Goal: Communication & Community: Answer question/provide support

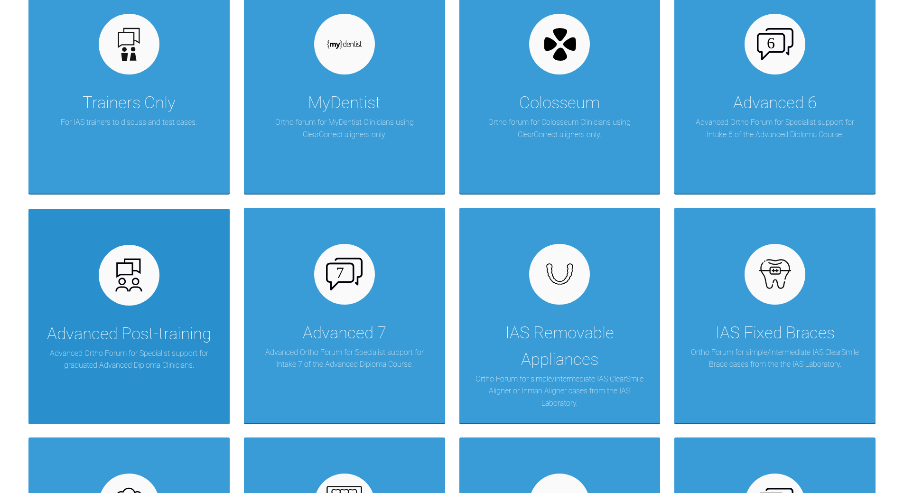
click at [121, 286] on img at bounding box center [129, 275] width 37 height 37
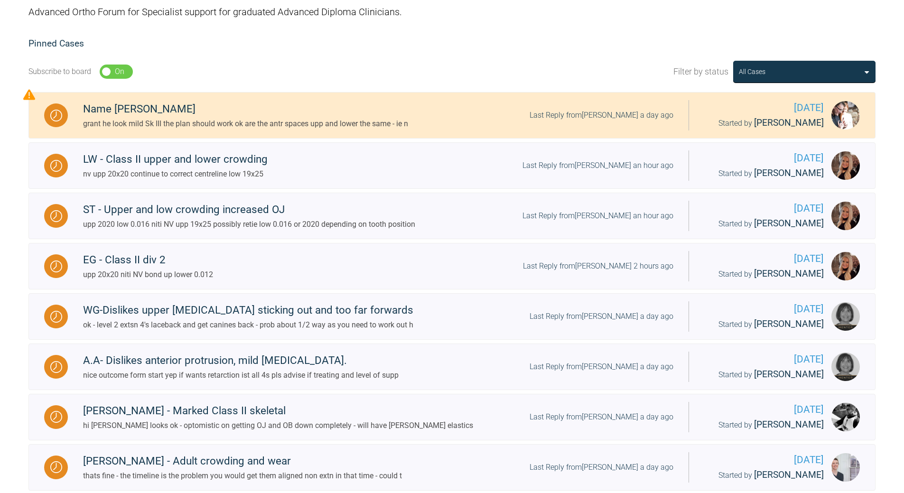
scroll to position [95, 0]
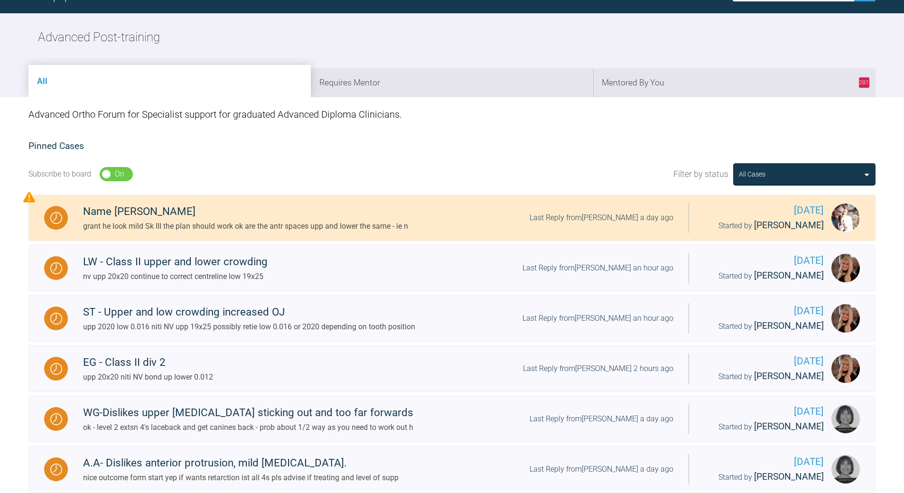
drag, startPoint x: 697, startPoint y: 72, endPoint x: 692, endPoint y: 77, distance: 7.7
click at [696, 72] on li "281 Mentored By You" at bounding box center [734, 82] width 282 height 29
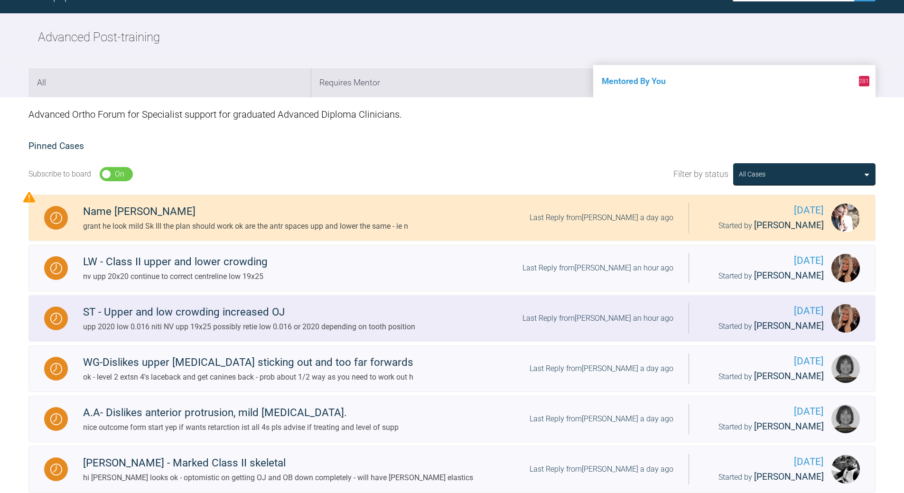
click at [609, 314] on div "Last Reply from [PERSON_NAME] an hour ago" at bounding box center [597, 318] width 151 height 12
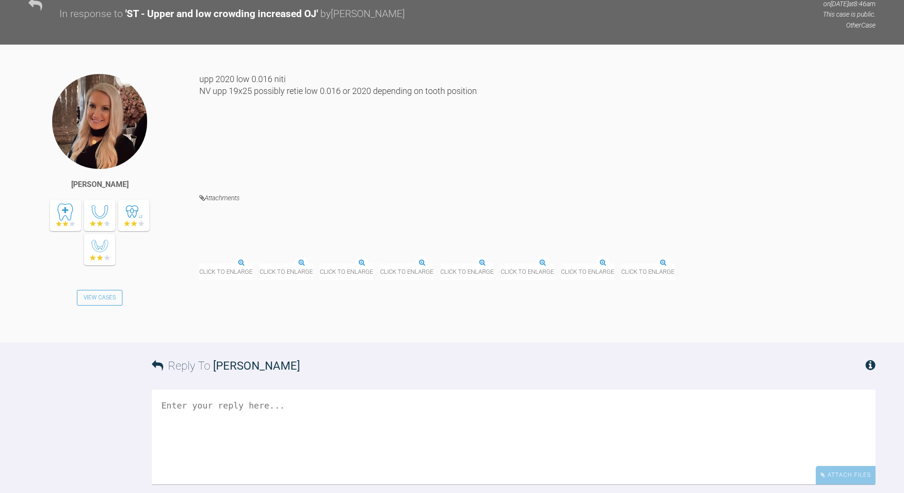
scroll to position [6372, 0]
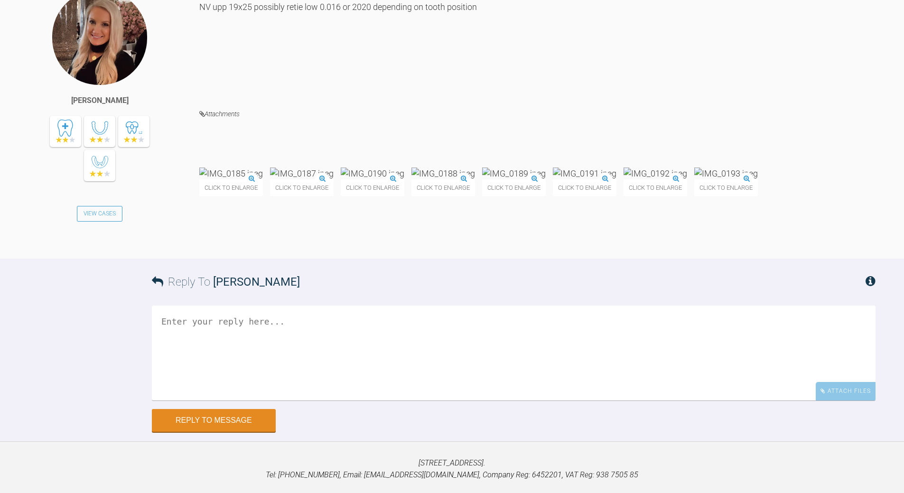
click at [694, 179] on img at bounding box center [726, 173] width 64 height 12
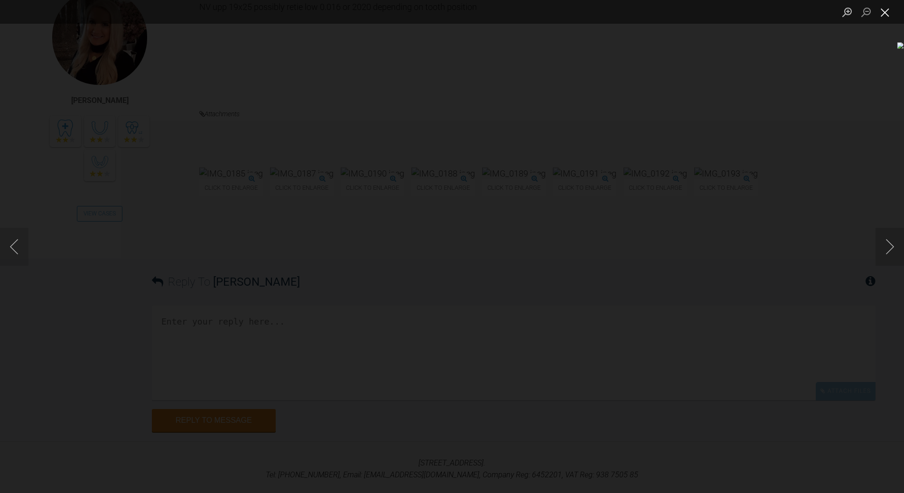
click at [880, 10] on button "Close lightbox" at bounding box center [884, 12] width 19 height 17
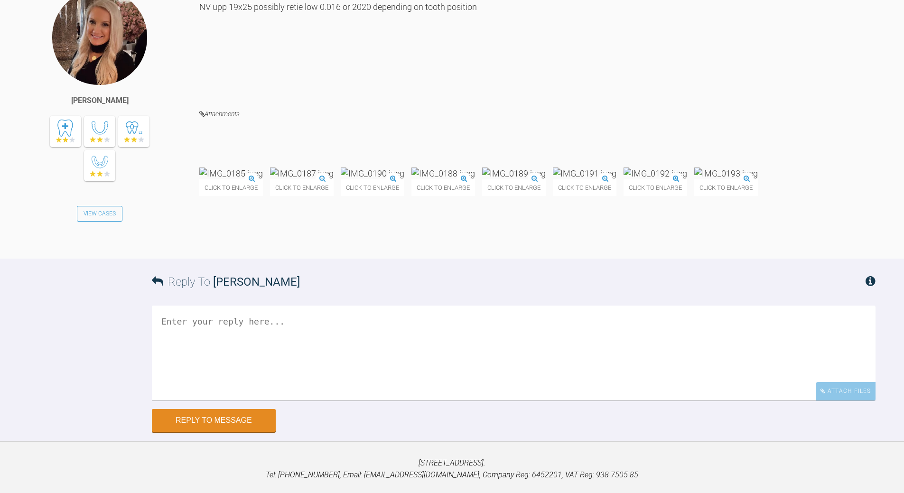
click at [335, 400] on textarea at bounding box center [513, 352] width 723 height 95
drag, startPoint x: 227, startPoint y: 467, endPoint x: 220, endPoint y: 460, distance: 9.4
click at [225, 400] on textarea "LR3 LL1 need erpositions to get rotaions out - may be 0.06 or even 20x20" at bounding box center [513, 352] width 723 height 95
click at [623, 179] on img at bounding box center [655, 173] width 64 height 12
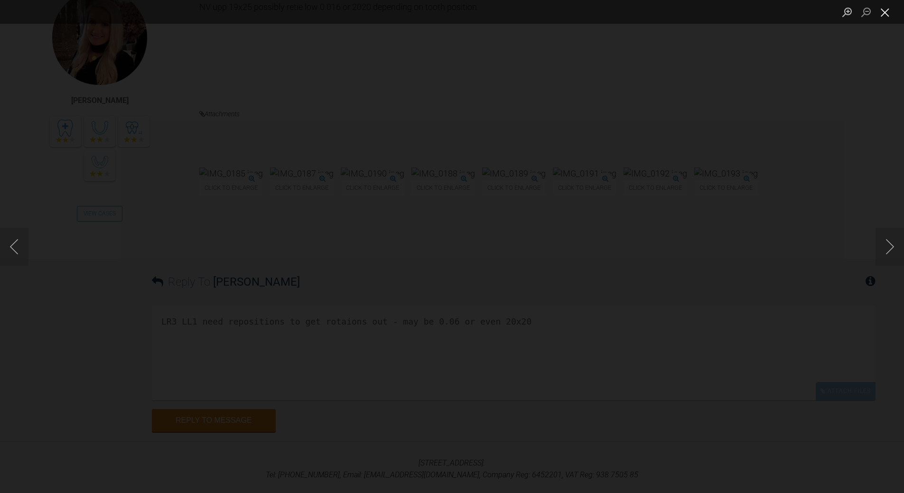
drag, startPoint x: 884, startPoint y: 11, endPoint x: 842, endPoint y: 31, distance: 46.7
click at [884, 12] on button "Close lightbox" at bounding box center [884, 12] width 19 height 17
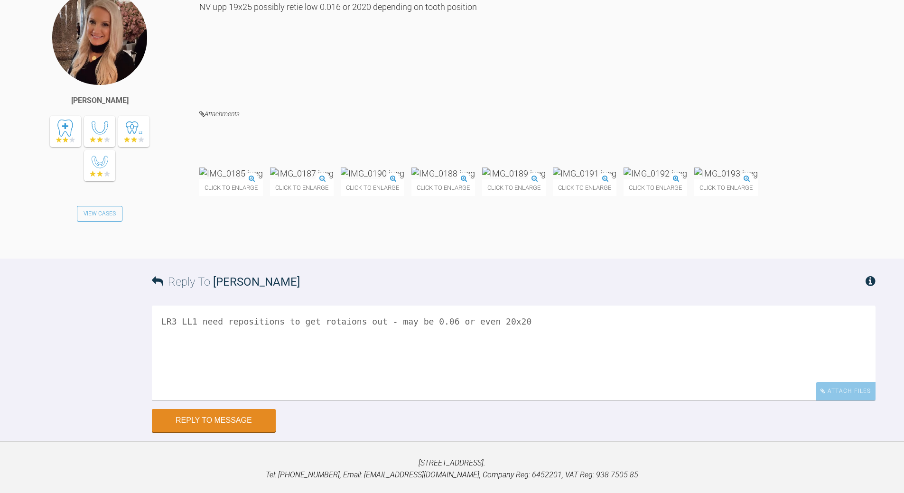
click at [537, 400] on textarea "LR3 LL1 need repositions to get rotaions out - may be 0.06 or even 20x20" at bounding box center [513, 352] width 723 height 95
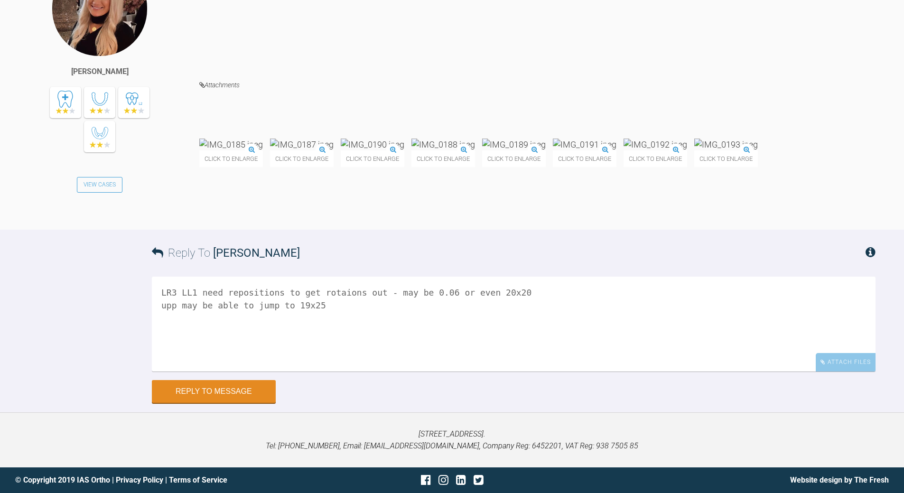
scroll to position [6549, 0]
click at [316, 321] on textarea "LR3 LL1 need repositions to get rotaions out - may be 0.06 or even 20x20 upp ma…" at bounding box center [513, 324] width 723 height 95
click at [181, 333] on textarea "LR3 LL1 need repositions to get rotaions out - may be 0.06 or even 20x20 upp ma…" at bounding box center [513, 324] width 723 height 95
type textarea "LR3 LL1 need repositions to get rotaions out - may be 0.06 or even 20x20 upp ma…"
click at [214, 390] on button "Reply to Message" at bounding box center [214, 392] width 124 height 23
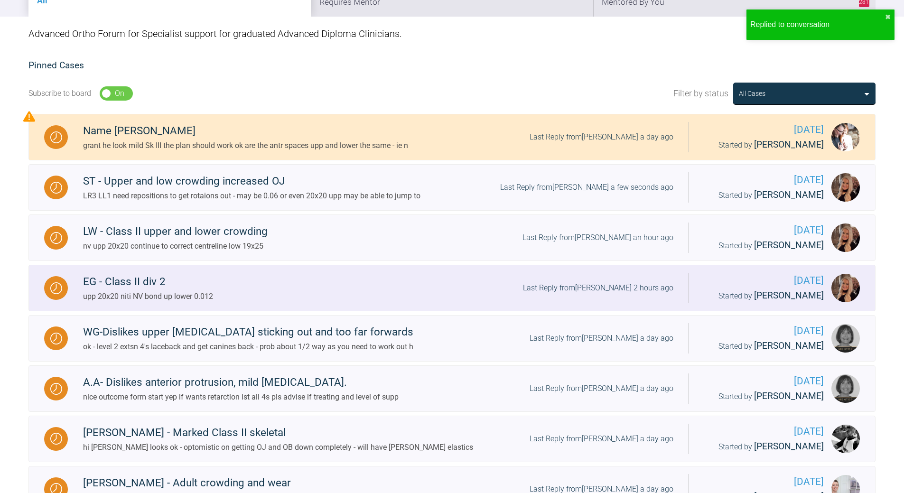
scroll to position [190, 0]
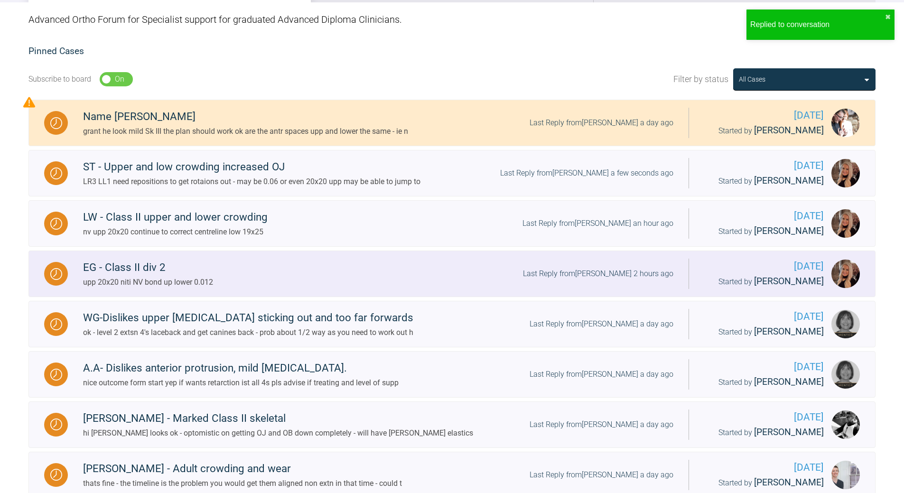
click at [625, 273] on div "Last Reply from [PERSON_NAME] 2 hours ago" at bounding box center [598, 274] width 150 height 12
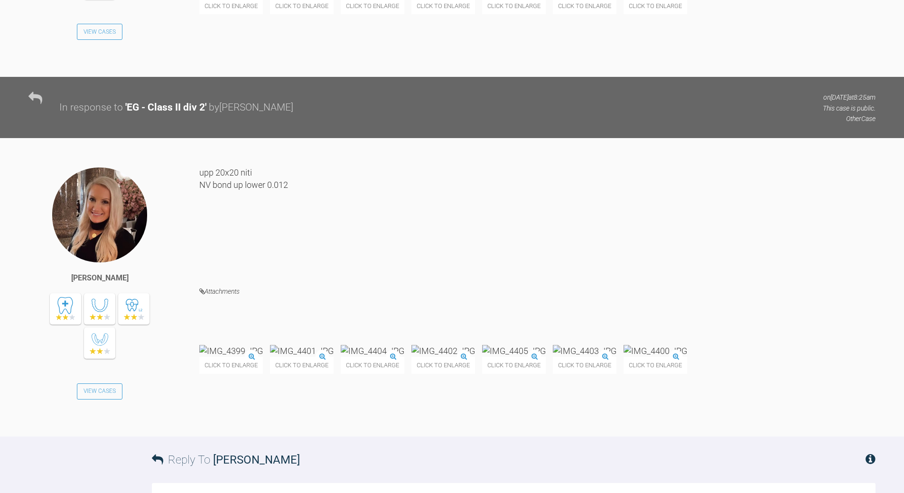
scroll to position [3385, 0]
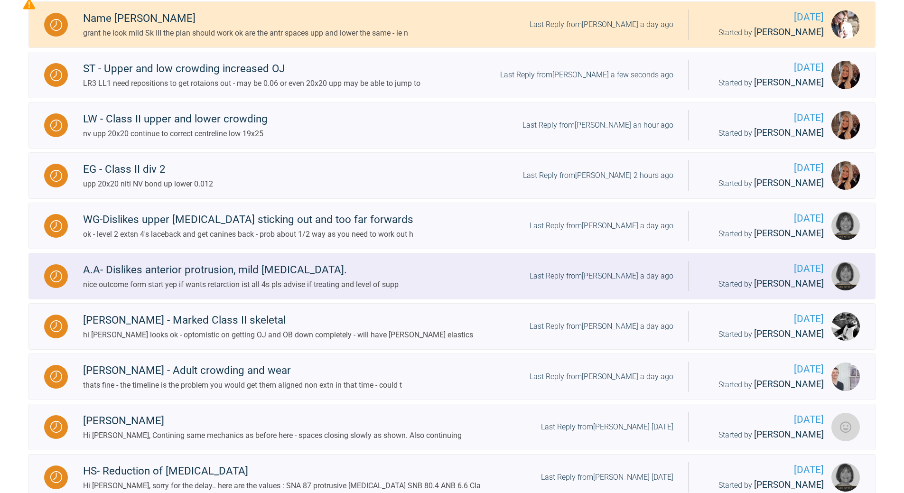
scroll to position [121, 0]
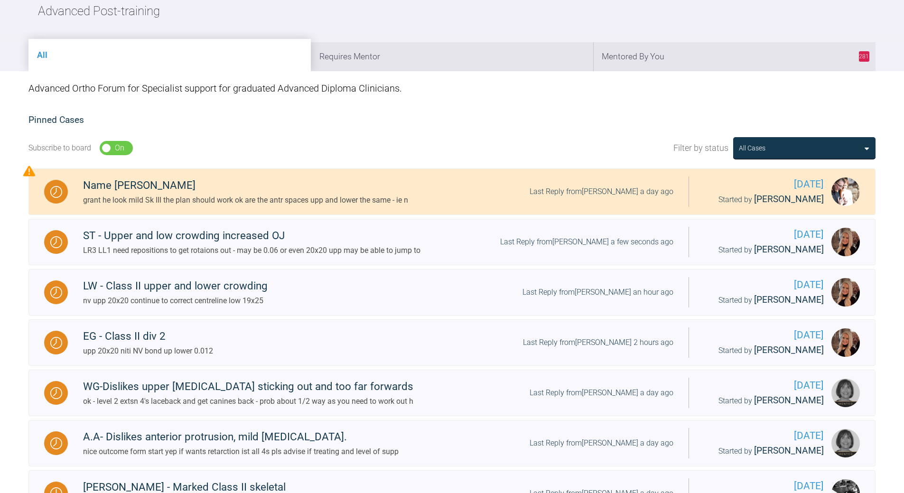
click at [713, 58] on li "281 Mentored By You" at bounding box center [734, 56] width 282 height 29
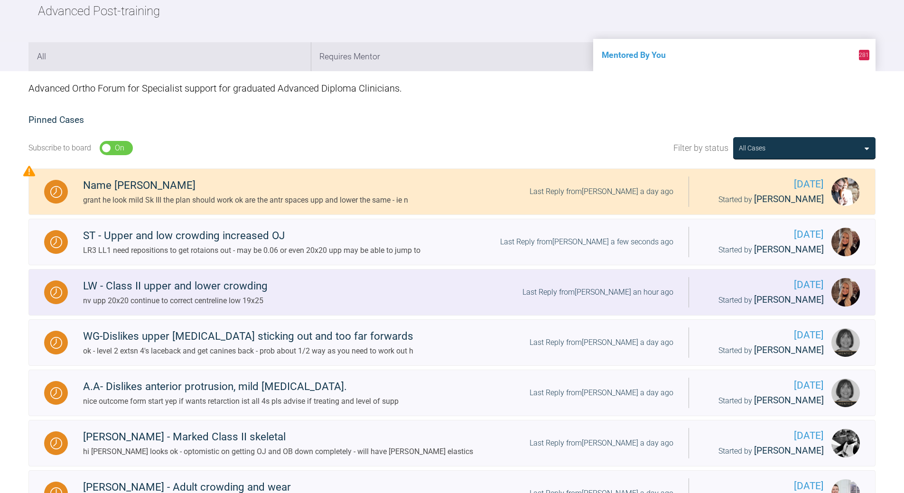
click at [626, 291] on div "Last Reply from [PERSON_NAME] an hour ago" at bounding box center [597, 292] width 151 height 12
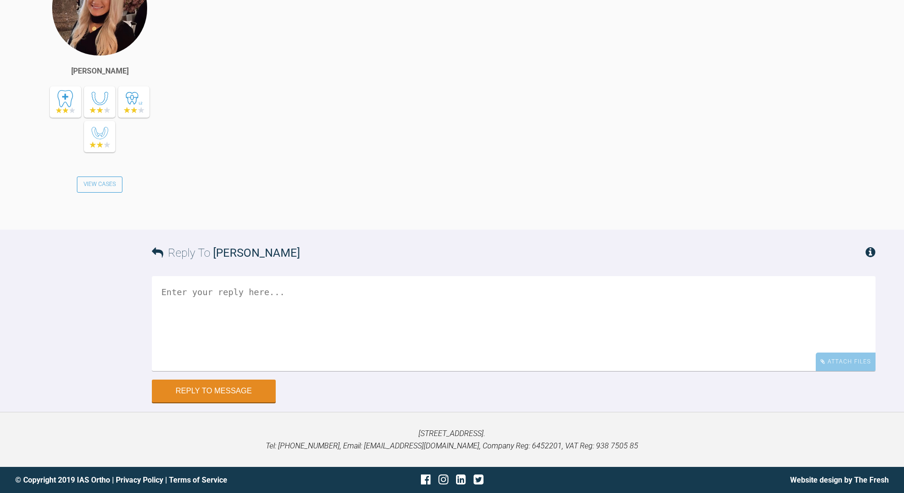
scroll to position [5490, 0]
drag, startPoint x: 313, startPoint y: 350, endPoint x: 310, endPoint y: 356, distance: 7.2
click at [312, 351] on div "Reply To [PERSON_NAME] Attach Files Drag and drop files here! Reply to Message" at bounding box center [452, 316] width 904 height 173
click at [305, 365] on textarea at bounding box center [513, 323] width 723 height 95
type textarea "uyep - gentle RCOS in lower will needs RCOS in upp when in 19x25 and antrs are …"
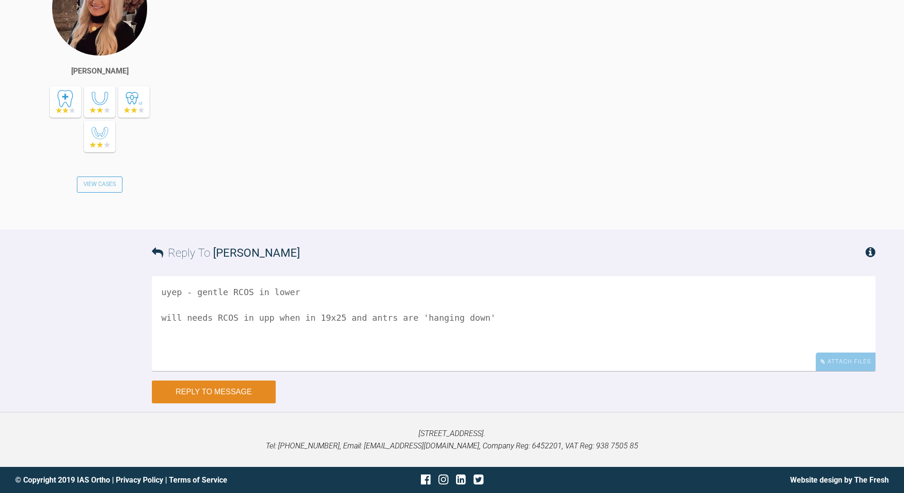
click at [216, 403] on button "Reply to Message" at bounding box center [214, 391] width 124 height 23
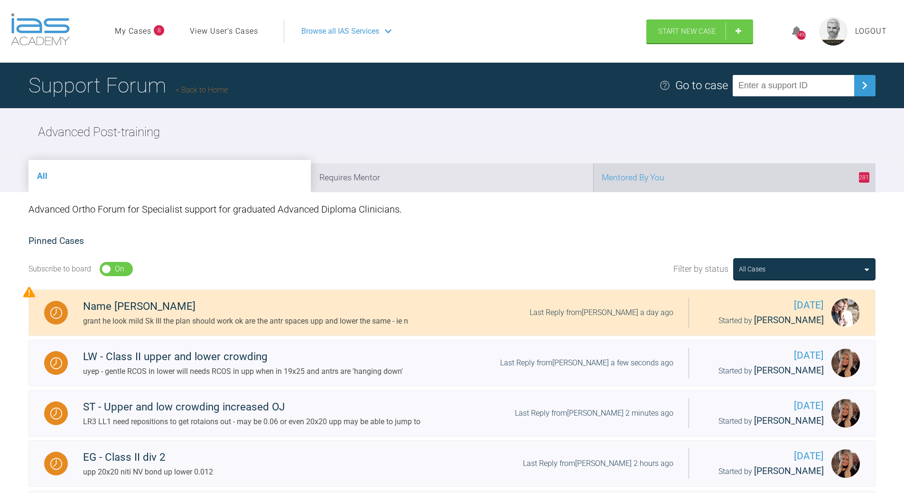
click at [681, 183] on li "281 Mentored By You" at bounding box center [734, 177] width 282 height 29
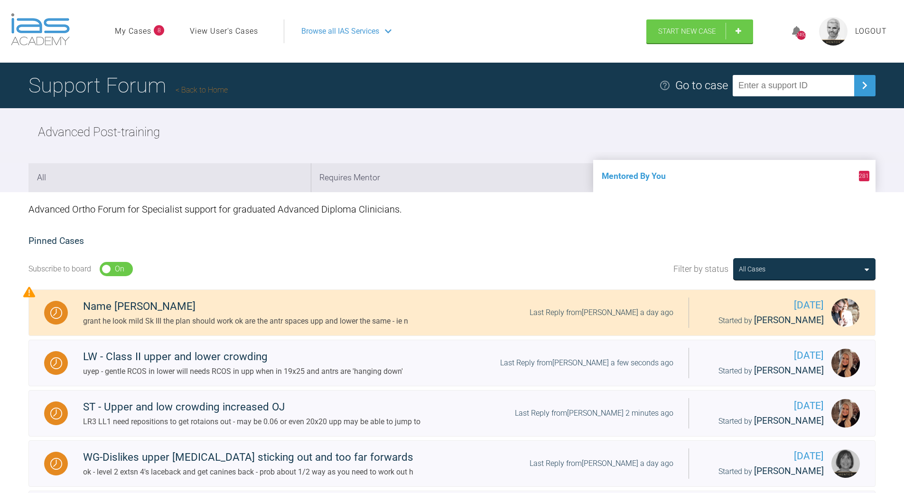
click at [209, 92] on link "Back to Home" at bounding box center [202, 89] width 52 height 9
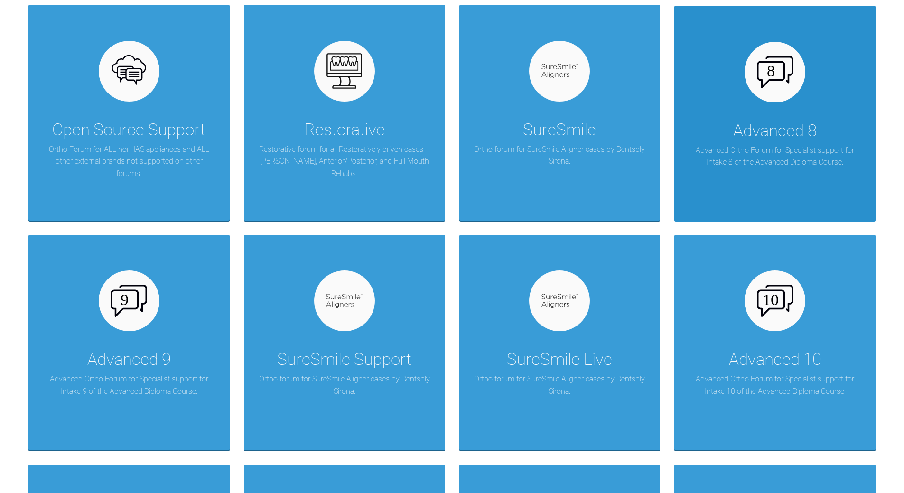
scroll to position [664, 0]
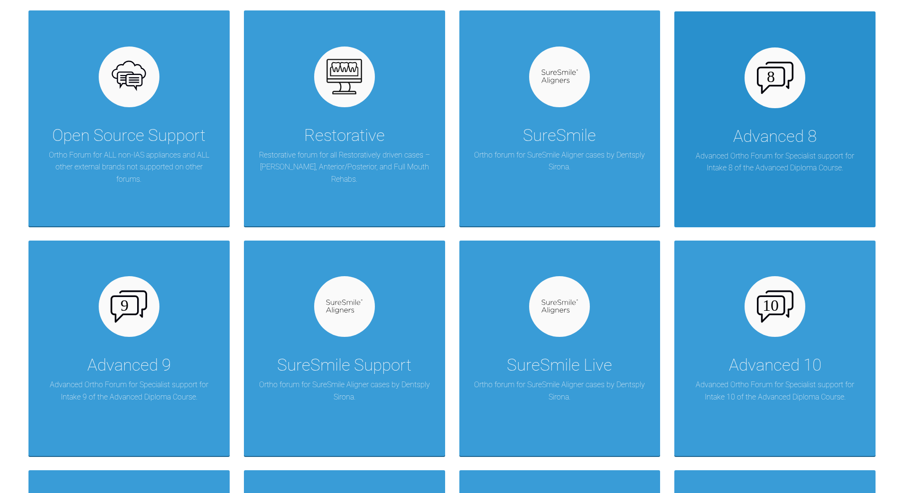
click at [756, 144] on div "Advanced 8" at bounding box center [774, 136] width 83 height 27
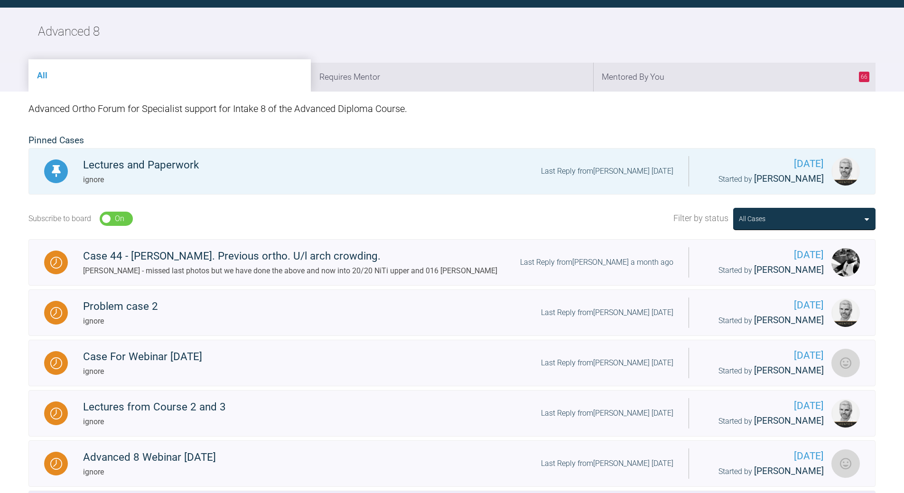
scroll to position [95, 0]
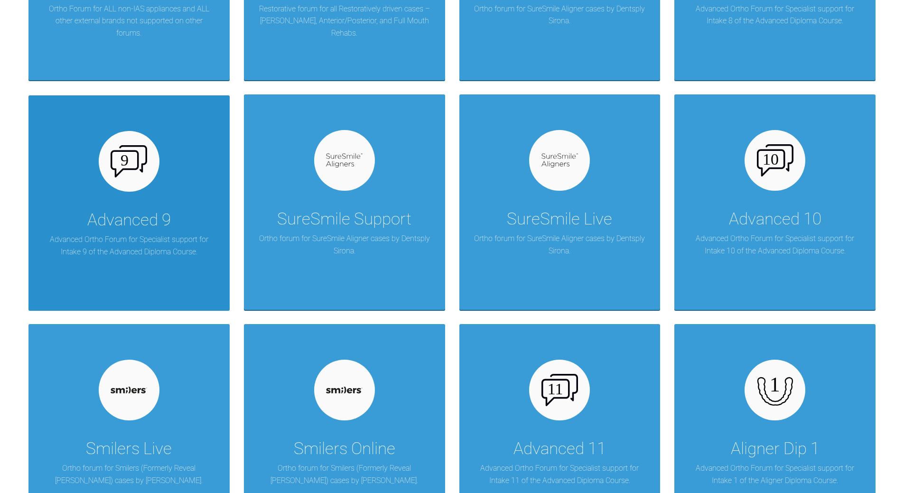
click at [166, 238] on p "Advanced Ortho Forum for Specialist support for Intake 9 of the Advanced Diplom…" at bounding box center [129, 245] width 173 height 24
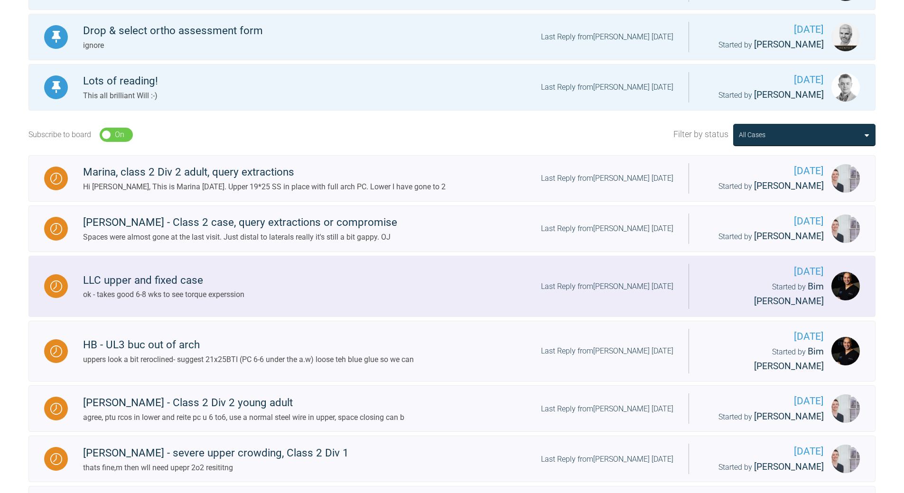
scroll to position [241, 0]
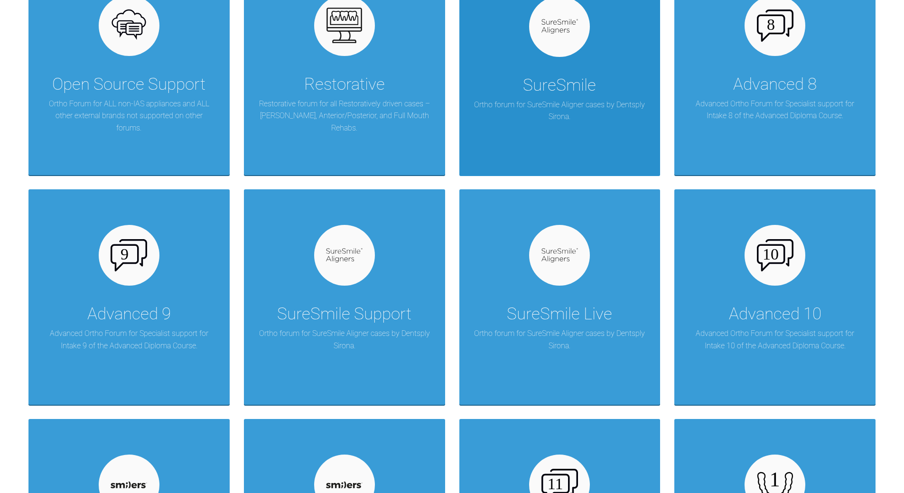
scroll to position [905, 0]
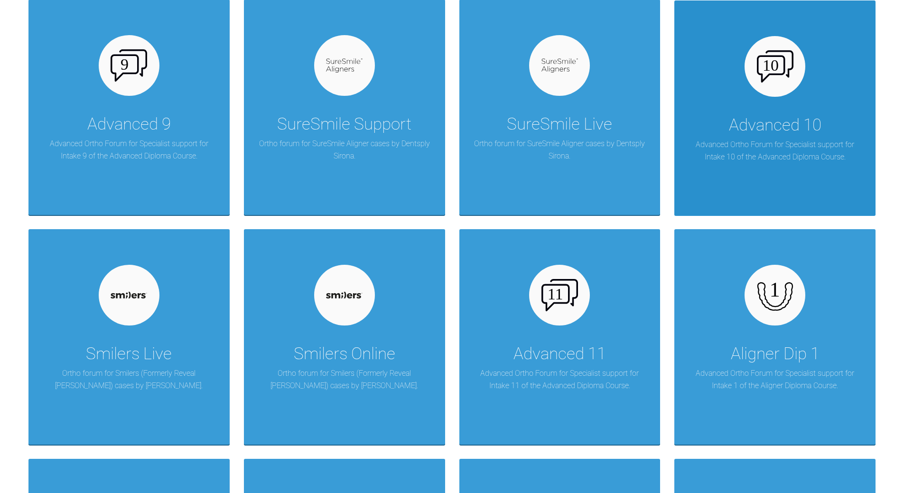
click at [786, 137] on div "Advanced 10" at bounding box center [775, 125] width 92 height 27
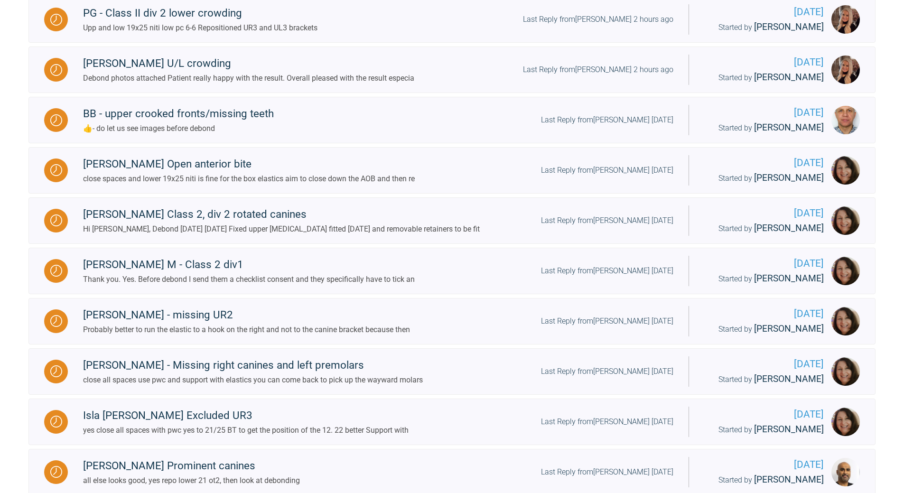
scroll to position [336, 0]
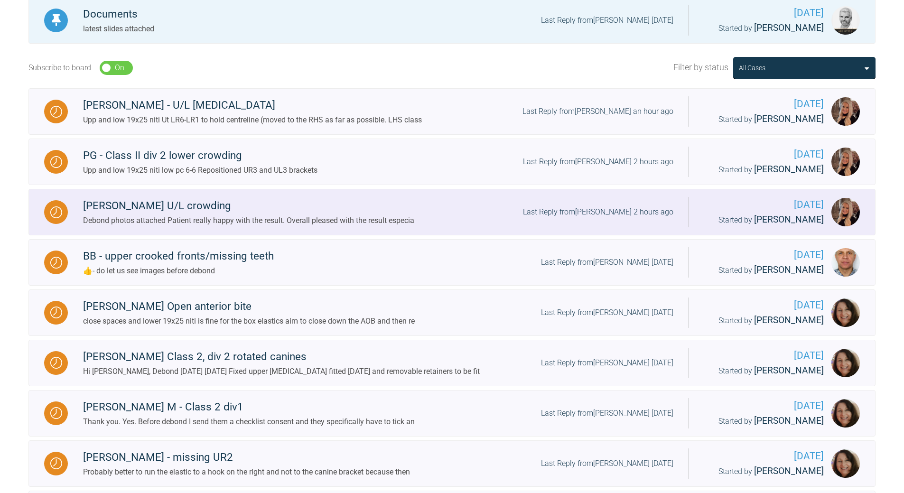
click at [655, 211] on div "Last Reply from [PERSON_NAME] 2 hours ago" at bounding box center [598, 212] width 150 height 12
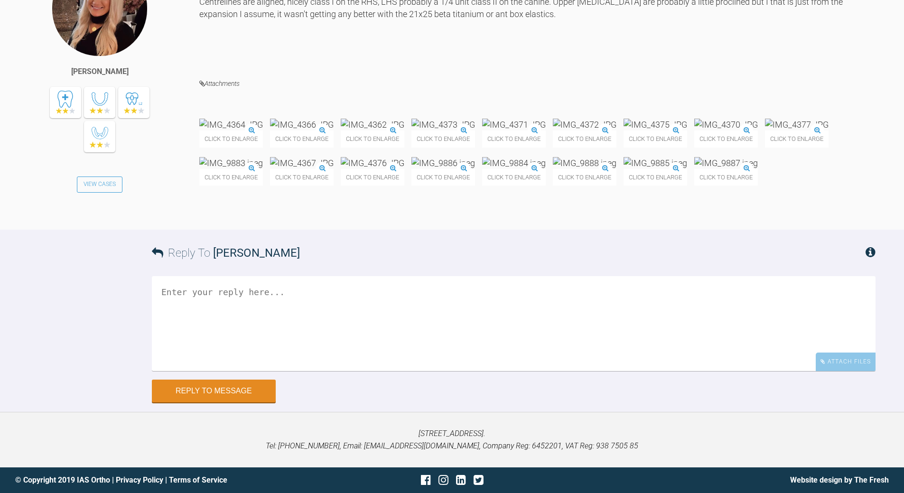
scroll to position [17401, 0]
click at [328, 371] on textarea at bounding box center [513, 323] width 723 height 95
drag, startPoint x: 373, startPoint y: 360, endPoint x: 437, endPoint y: 360, distance: 64.0
click at [437, 360] on textarea "agree - what woudl you have done differnctly if retstarting?" at bounding box center [513, 323] width 723 height 95
type textarea "agree - what woudl you have done differnctly ith 20;20 hindsight?"
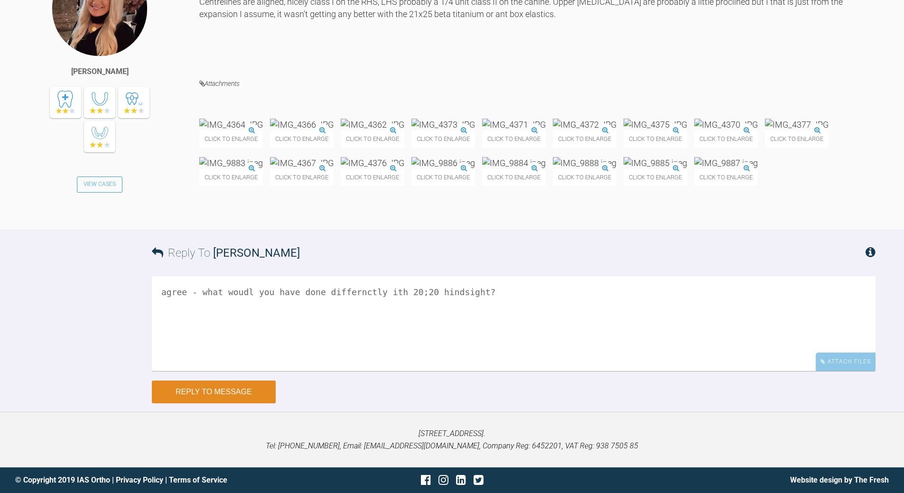
click at [215, 403] on button "Reply to Message" at bounding box center [214, 391] width 124 height 23
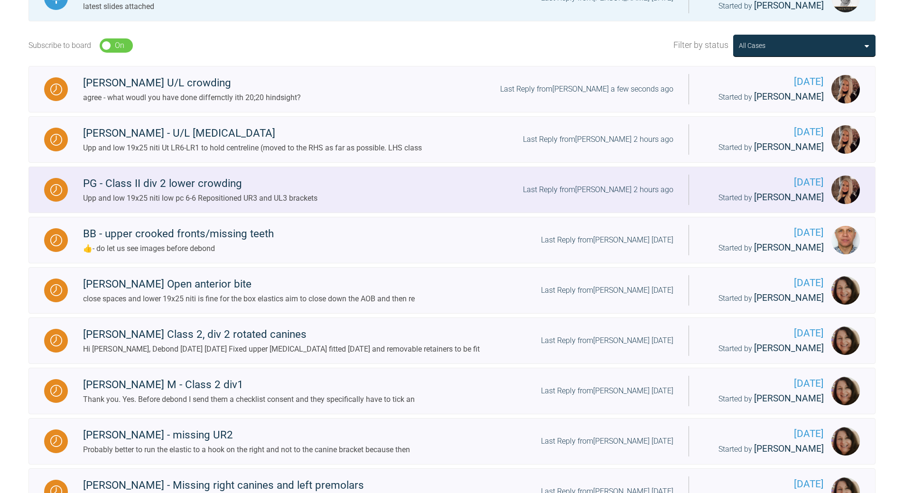
scroll to position [345, 0]
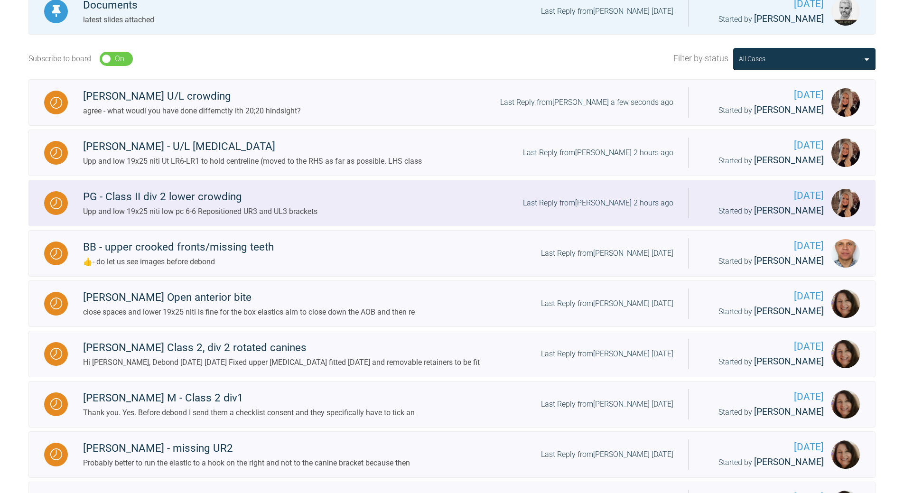
click at [631, 201] on div "Last Reply from [PERSON_NAME] 2 hours ago" at bounding box center [598, 203] width 150 height 12
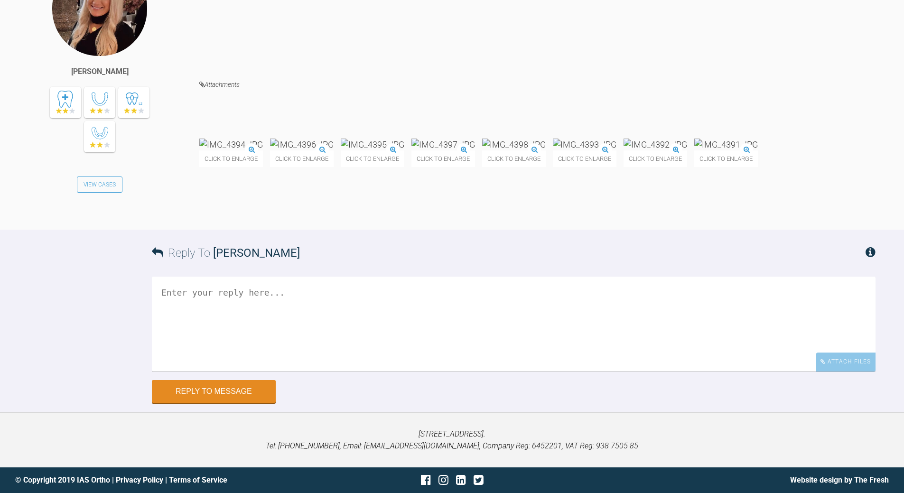
scroll to position [7219, 0]
click at [545, 150] on img at bounding box center [514, 145] width 64 height 12
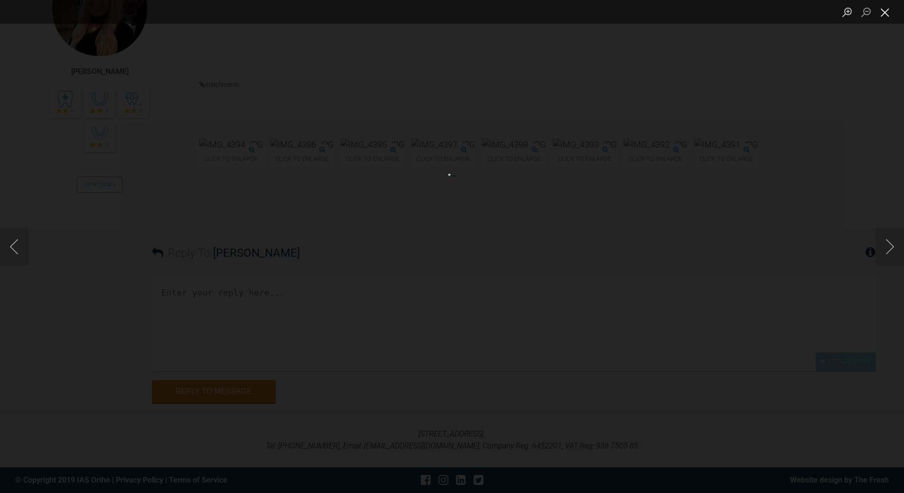
click at [888, 14] on button "Close lightbox" at bounding box center [884, 12] width 19 height 17
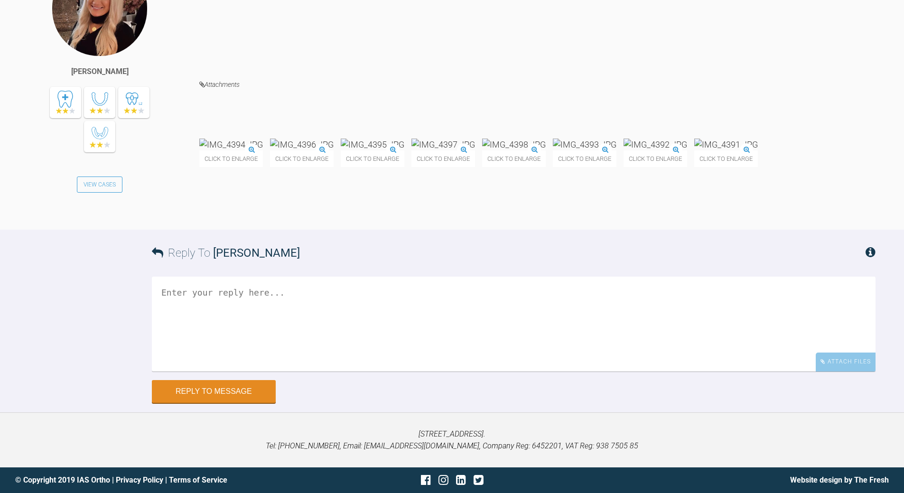
click at [475, 150] on img at bounding box center [443, 145] width 64 height 12
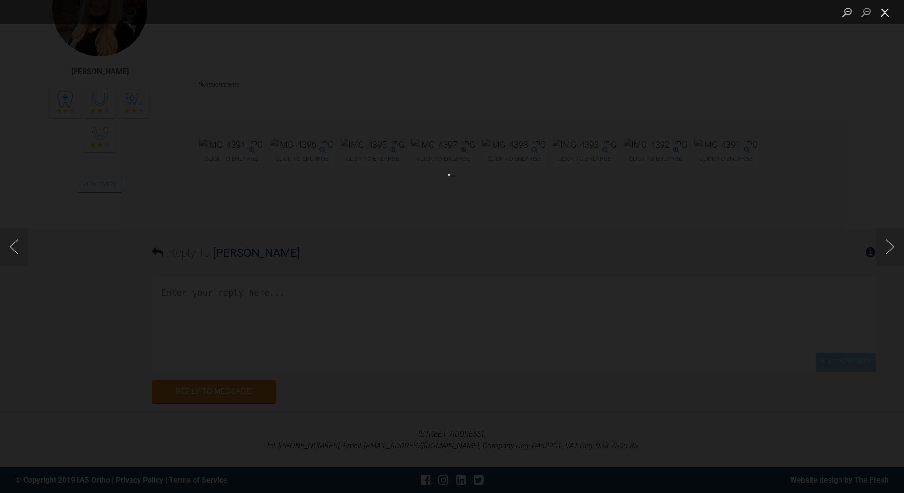
click at [884, 9] on button "Close lightbox" at bounding box center [884, 12] width 19 height 17
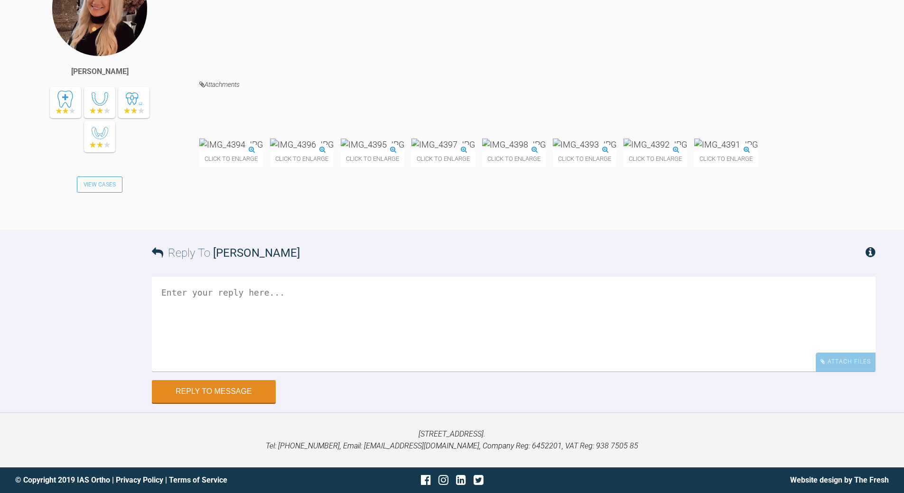
scroll to position [7361, 0]
click at [321, 309] on textarea at bounding box center [513, 324] width 723 height 95
drag, startPoint x: 222, startPoint y: 293, endPoint x: 218, endPoint y: 290, distance: 5.0
click at [220, 292] on textarea "ok - get stapces closed then detail" at bounding box center [513, 324] width 723 height 95
type textarea "ok - get spaces closed then detail"
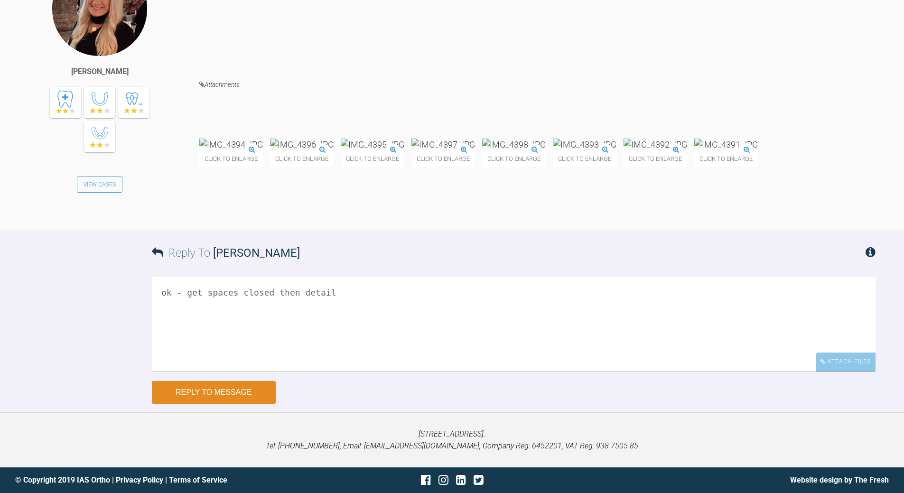
click at [228, 387] on button "Reply to Message" at bounding box center [214, 392] width 124 height 23
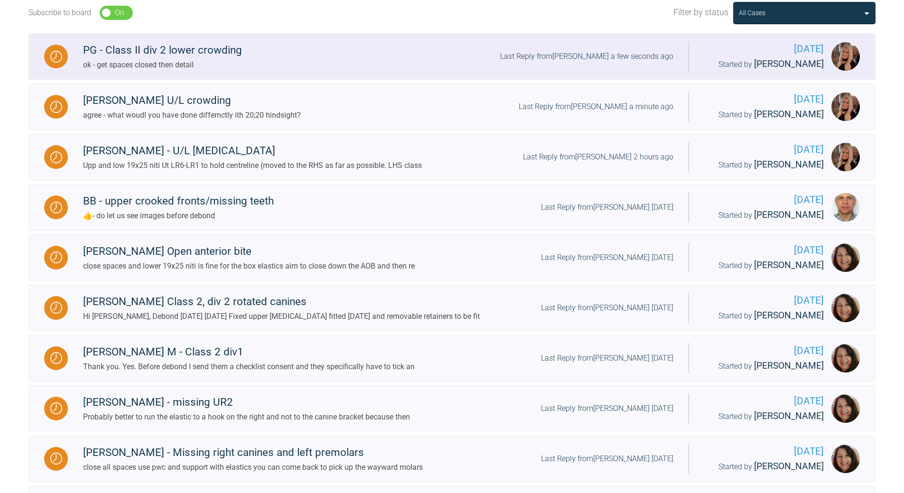
scroll to position [250, 0]
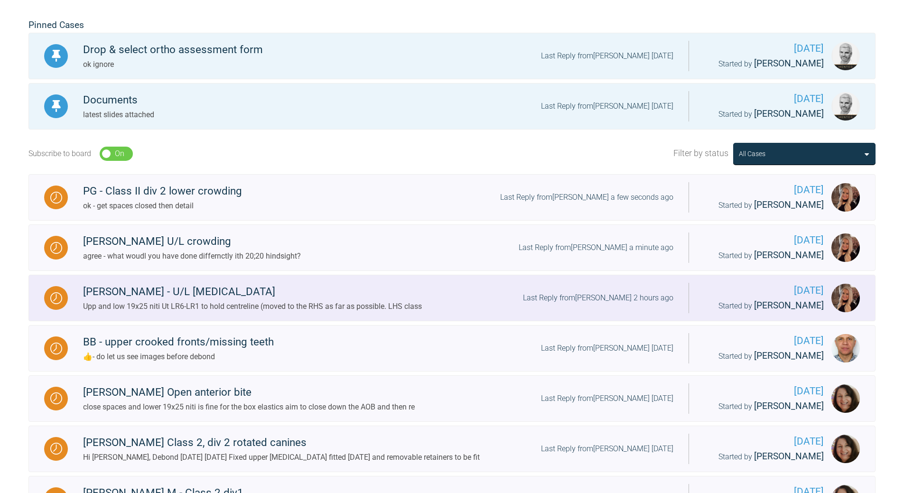
click at [613, 297] on div "Last Reply from [PERSON_NAME] 2 hours ago" at bounding box center [598, 298] width 150 height 12
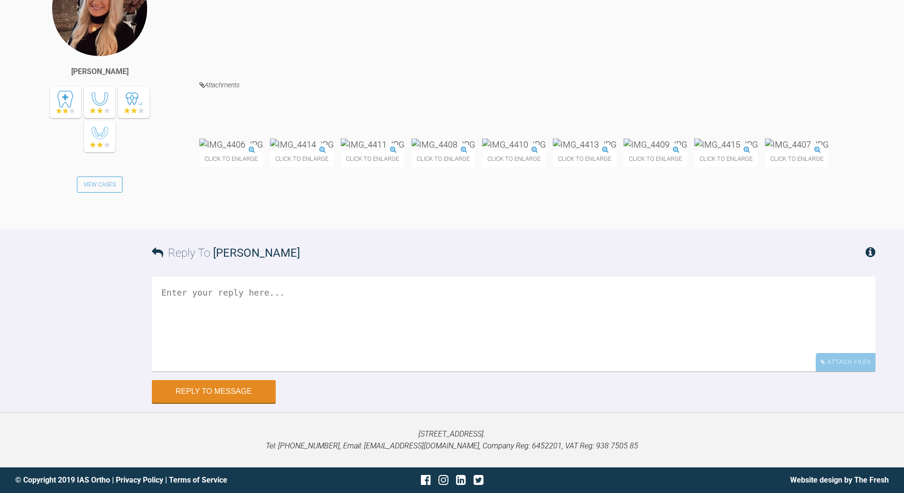
scroll to position [19119, 0]
click at [694, 150] on img at bounding box center [726, 145] width 64 height 12
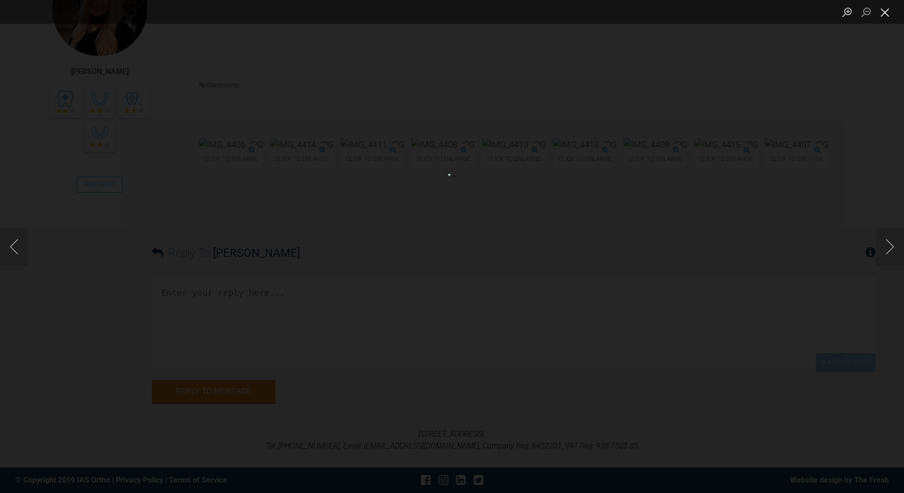
click at [888, 12] on button "Close lightbox" at bounding box center [884, 12] width 19 height 17
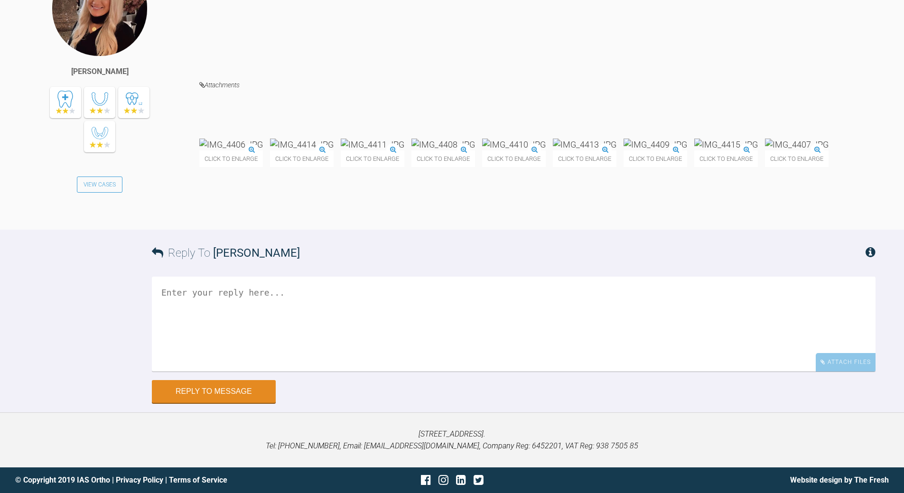
click at [333, 150] on img at bounding box center [302, 145] width 64 height 12
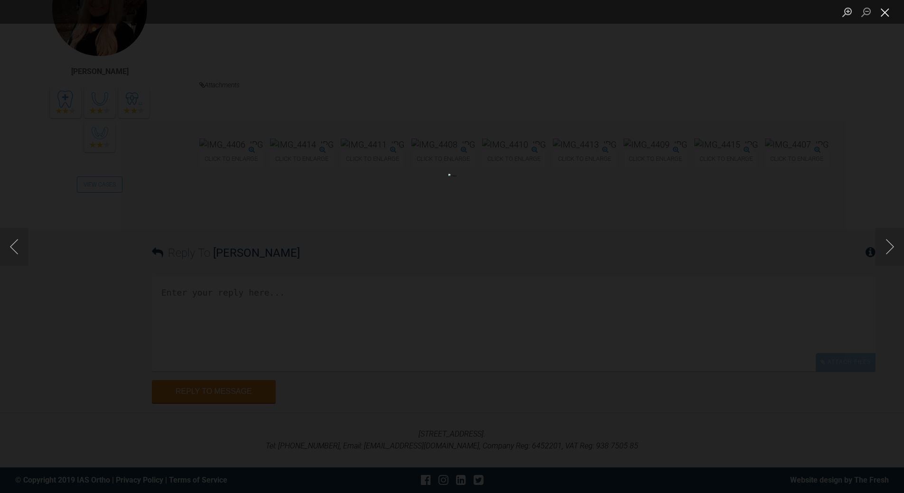
click at [883, 12] on button "Close lightbox" at bounding box center [884, 12] width 19 height 17
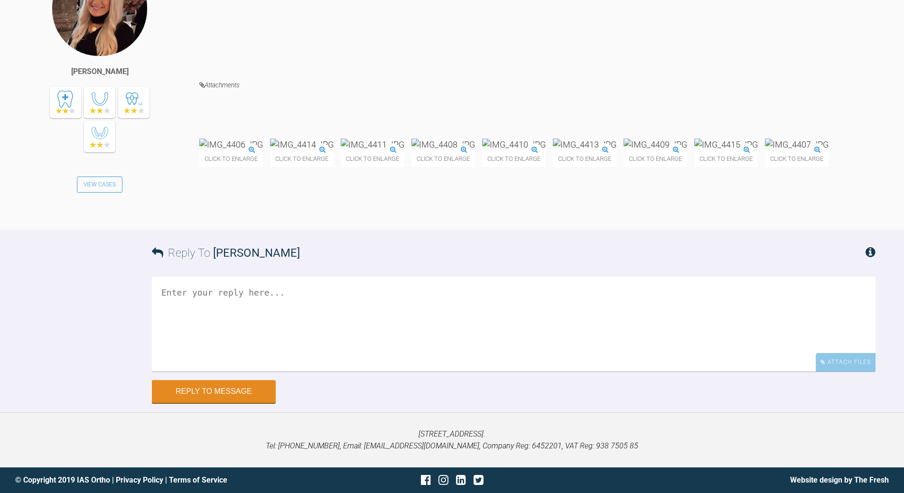
scroll to position [19309, 0]
click at [297, 344] on textarea at bounding box center [513, 324] width 723 height 95
click at [333, 150] on img at bounding box center [302, 145] width 64 height 12
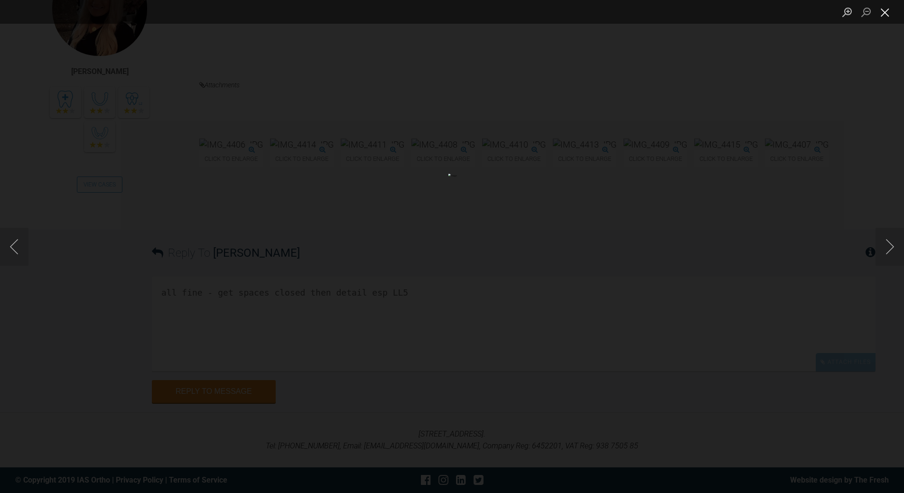
click at [879, 10] on button "Close lightbox" at bounding box center [884, 12] width 19 height 17
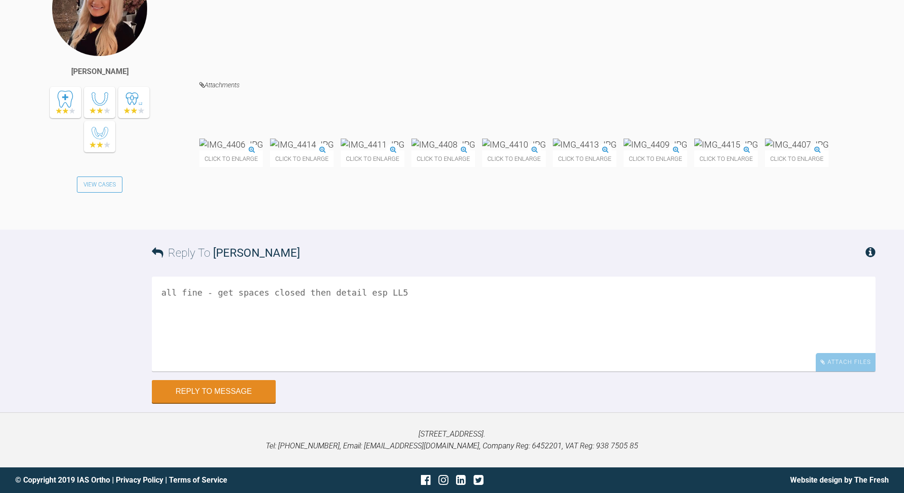
scroll to position [19261, 0]
click at [410, 365] on textarea "all fine - get spaces closed then detail esp LL5" at bounding box center [513, 324] width 723 height 95
click at [416, 366] on textarea "all fine - get spaces closed then detail esp LL5 UL3 reotations" at bounding box center [513, 324] width 723 height 95
click at [358, 371] on textarea "all fine - get spaces closed then detail esp LL5 UL3 rotations" at bounding box center [513, 324] width 723 height 95
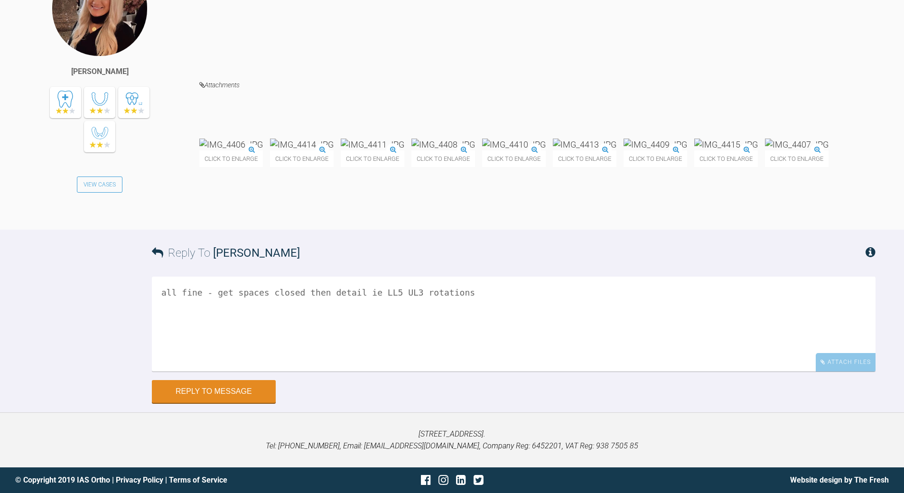
scroll to position [19333, 0]
type textarea "all fine - get spaces closed then detail ie LL5 UL3 rotations"
click at [257, 391] on button "Reply to Message" at bounding box center [214, 392] width 124 height 23
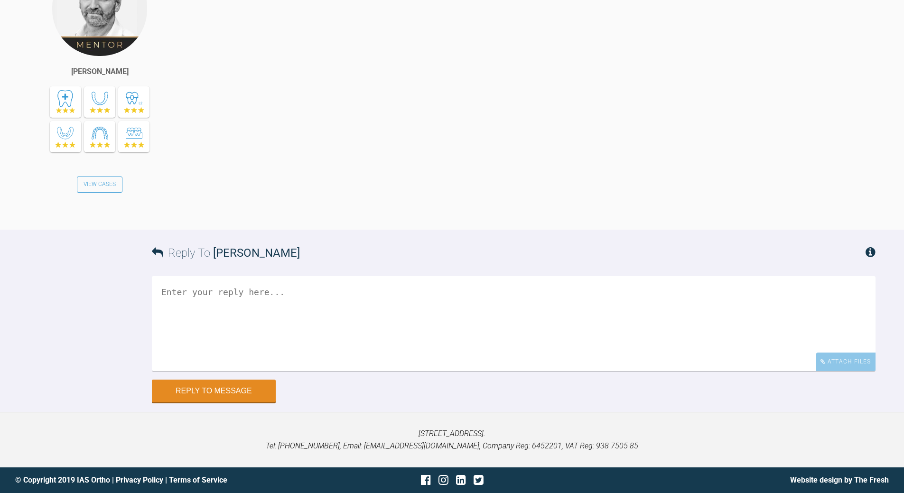
scroll to position [19692, 0]
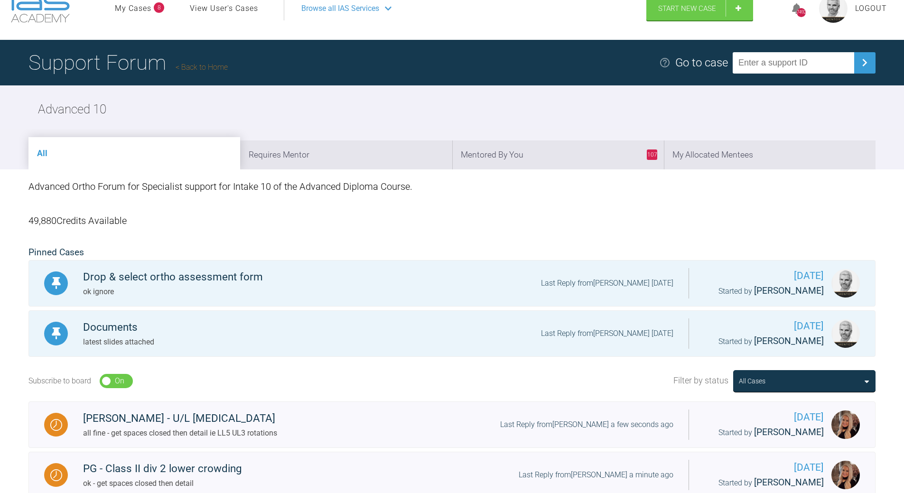
scroll to position [13, 0]
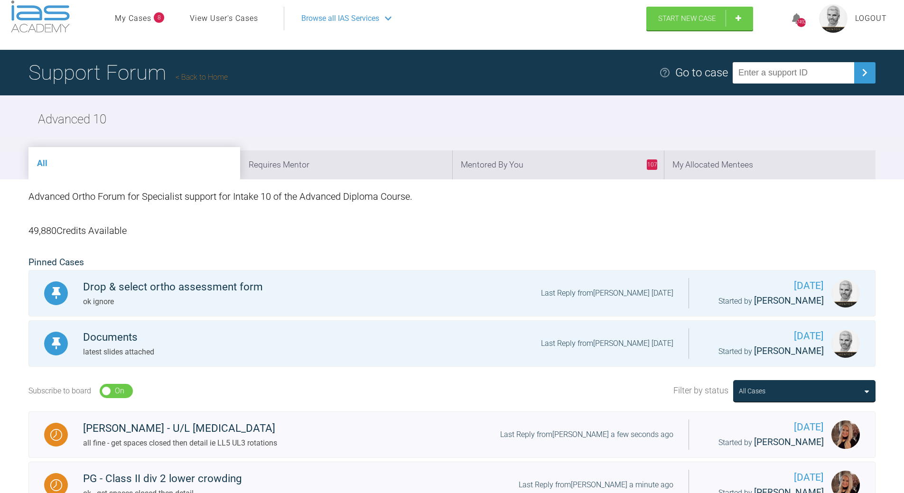
click at [203, 75] on link "Back to Home" at bounding box center [202, 77] width 52 height 9
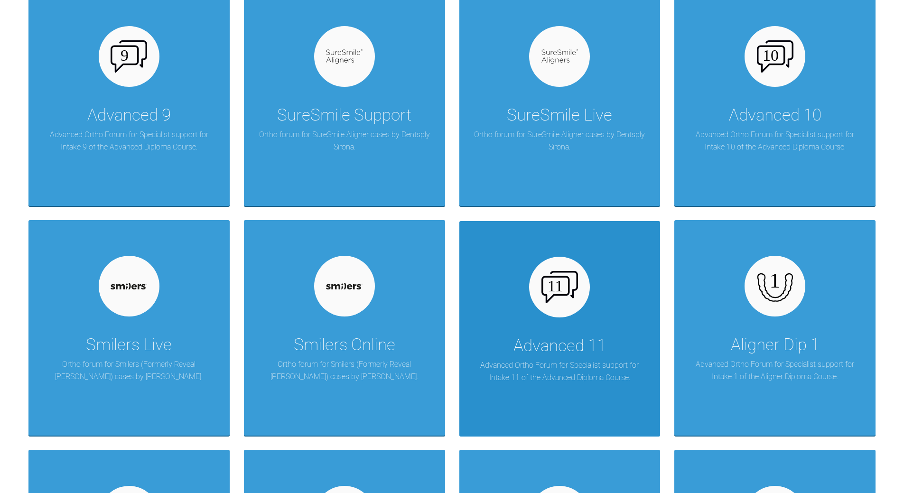
click at [550, 323] on div "Advanced 11 Advanced Ortho Forum for Specialist support for Intake 11 of the Ad…" at bounding box center [559, 328] width 201 height 215
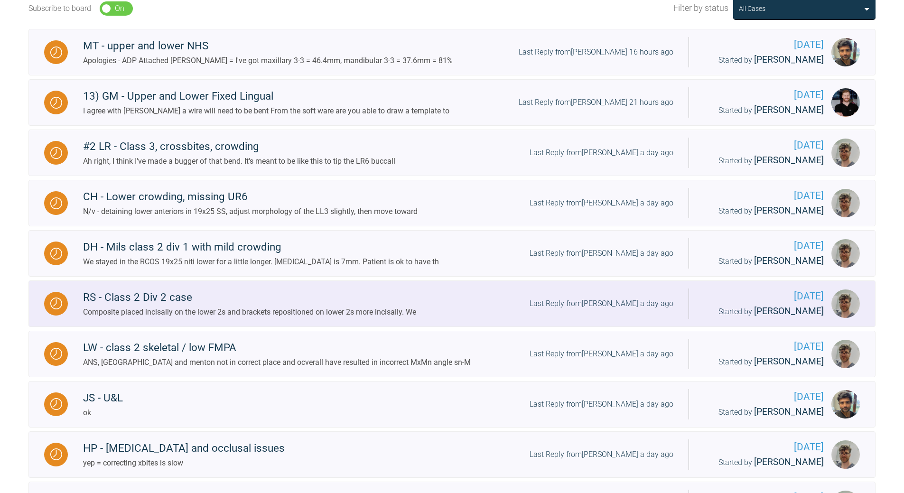
scroll to position [297, 0]
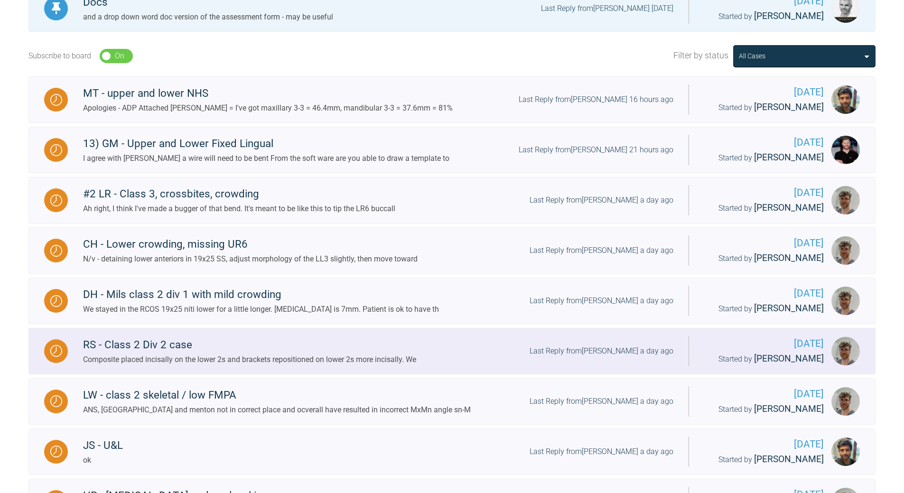
click at [617, 347] on div "Last Reply from [PERSON_NAME] a day ago" at bounding box center [601, 351] width 144 height 12
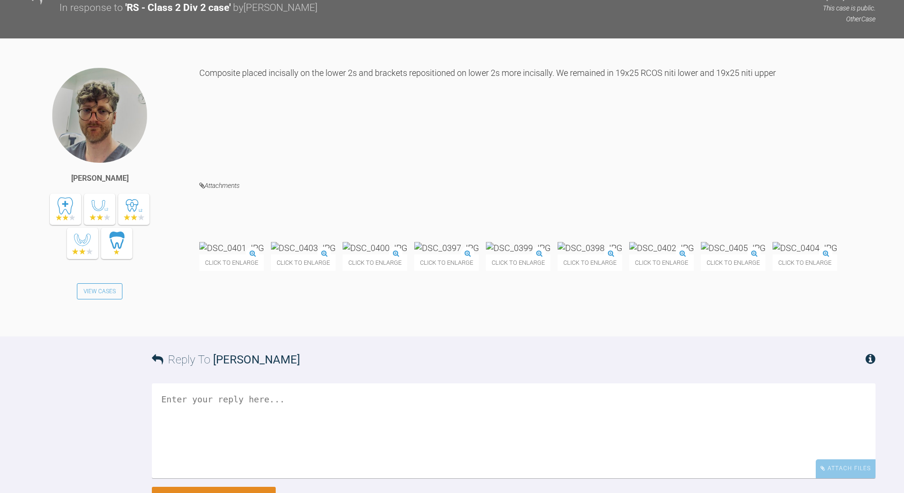
scroll to position [11395, 0]
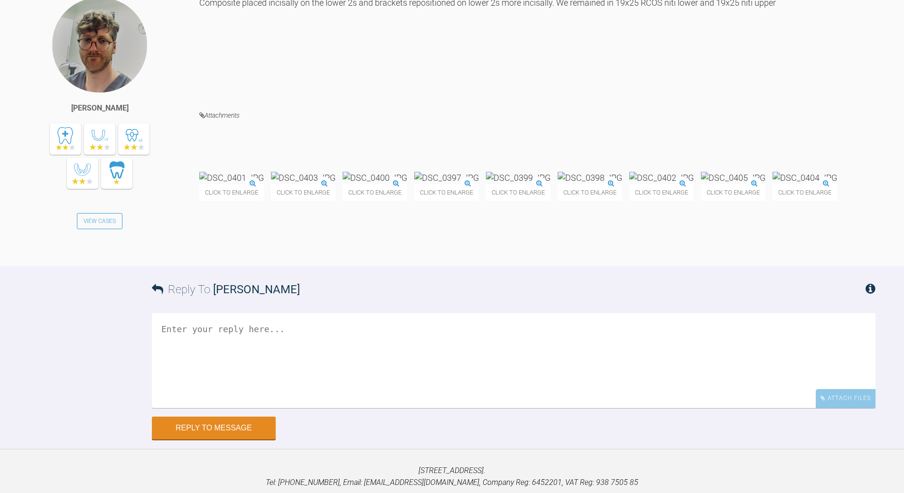
click at [264, 184] on img at bounding box center [231, 178] width 65 height 12
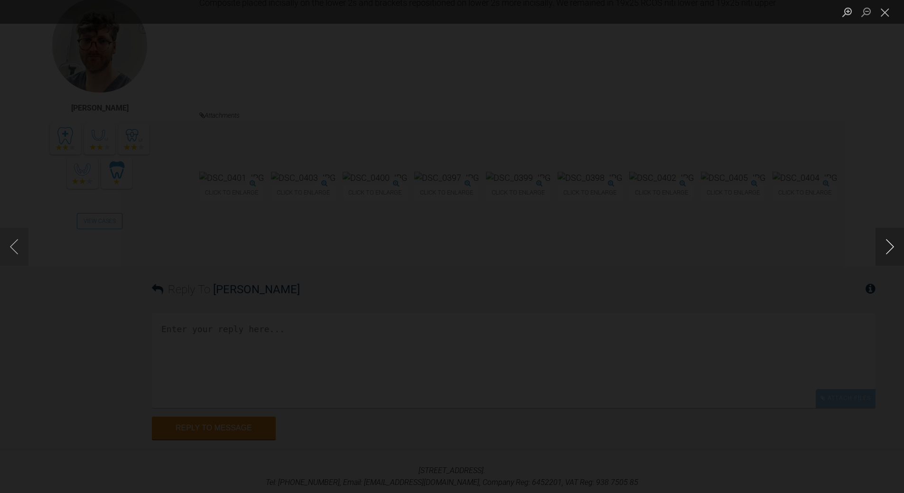
click at [890, 247] on button "Next image" at bounding box center [889, 247] width 28 height 38
click at [890, 248] on button "Next image" at bounding box center [889, 247] width 28 height 38
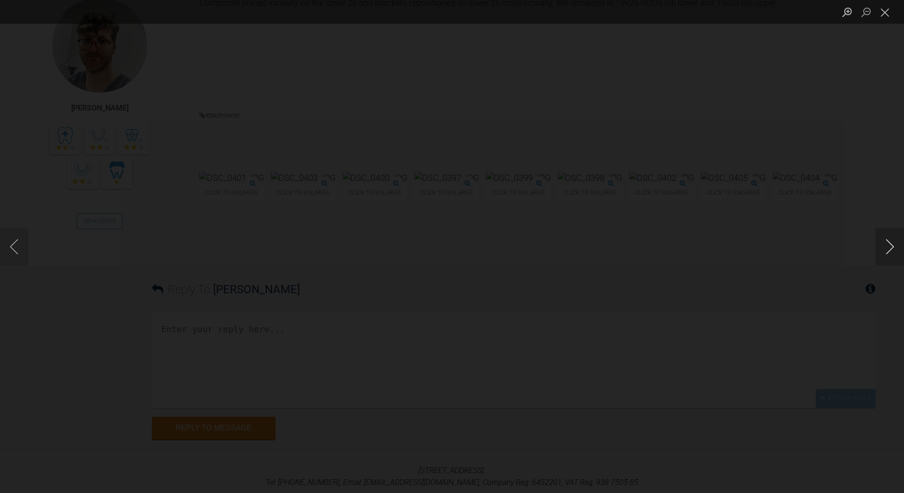
click at [890, 248] on button "Next image" at bounding box center [889, 247] width 28 height 38
drag, startPoint x: 886, startPoint y: 10, endPoint x: 692, endPoint y: 115, distance: 220.9
click at [886, 11] on button "Close lightbox" at bounding box center [884, 12] width 19 height 17
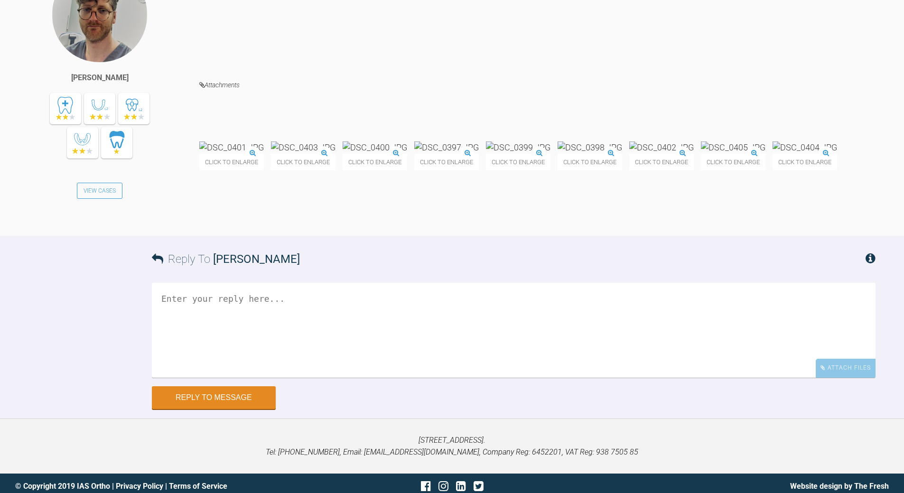
scroll to position [11490, 0]
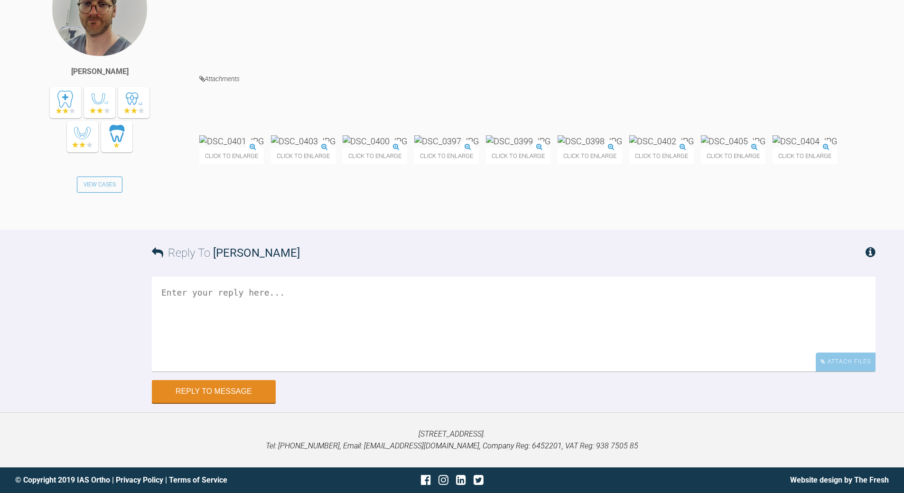
click at [355, 371] on textarea at bounding box center [513, 324] width 723 height 95
click at [382, 362] on textarea "no module or lig on LL2 - a/w [PERSON_NAME] to disengae" at bounding box center [513, 324] width 723 height 95
click at [315, 360] on textarea "no module or lig on LL2 - a/w [PERSON_NAME] to disengage" at bounding box center [513, 324] width 723 height 95
click at [407, 360] on textarea "no module or lig on LL2 - a/w likley to disengage" at bounding box center [513, 324] width 723 height 95
drag, startPoint x: 221, startPoint y: 375, endPoint x: 154, endPoint y: 389, distance: 68.7
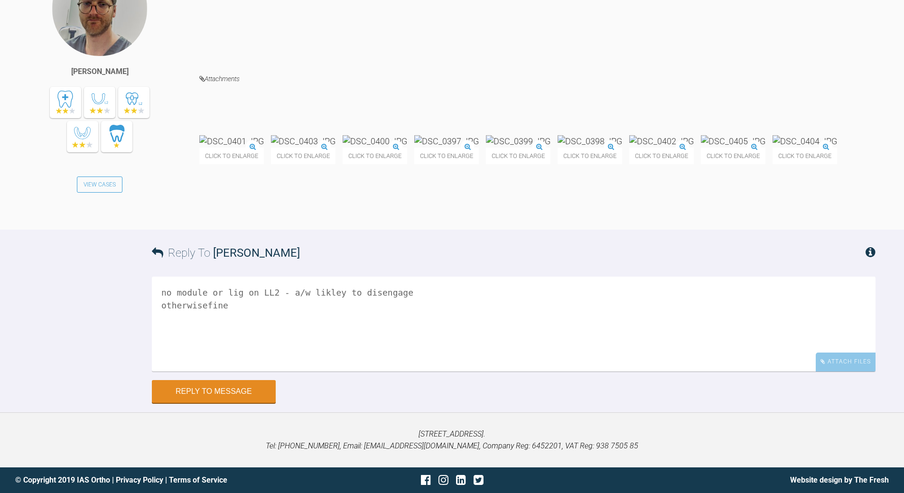
click at [154, 371] on textarea "no module or lig on LL2 - a/w likley to disengage otherwisefine" at bounding box center [513, 324] width 723 height 95
type textarea "no module or lig on LL2 - a/w likley to disengage plan for n/v?"
click at [219, 404] on button "Reply to Message" at bounding box center [214, 392] width 124 height 23
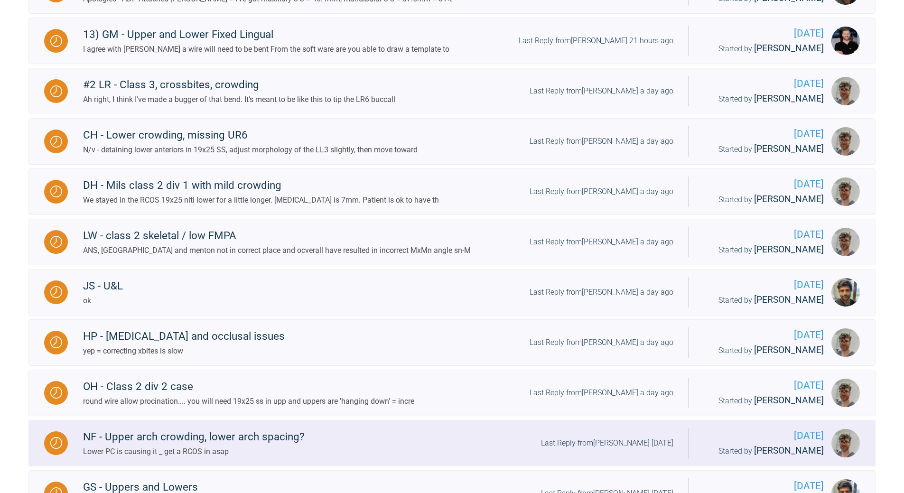
scroll to position [440, 0]
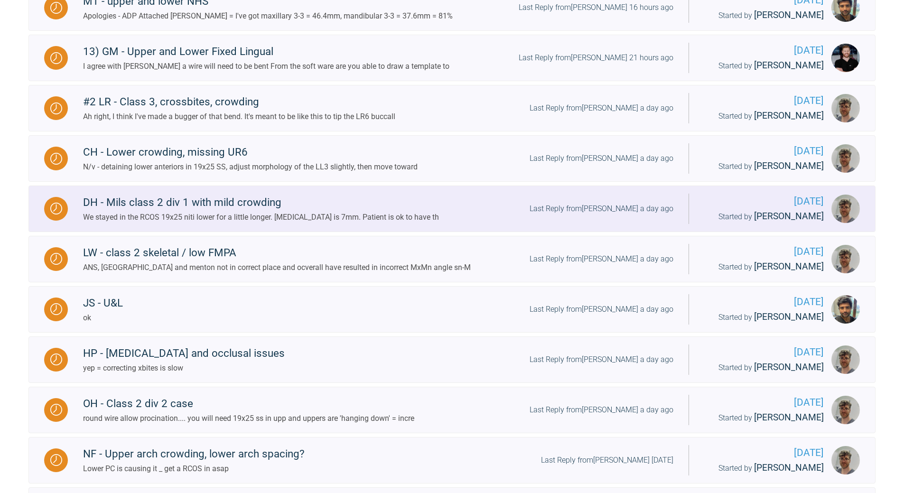
click at [634, 206] on div "Last Reply from [PERSON_NAME] a day ago" at bounding box center [601, 209] width 144 height 12
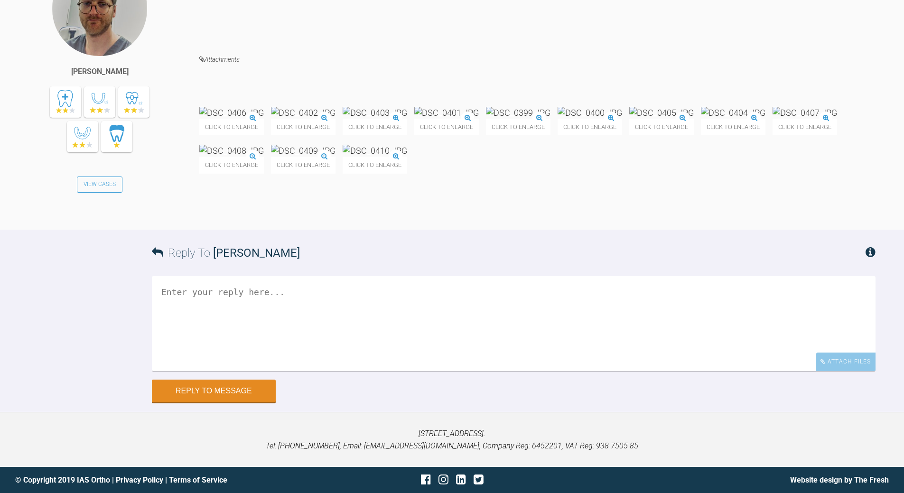
scroll to position [10493, 0]
click at [353, 317] on textarea at bounding box center [513, 323] width 723 height 95
click at [215, 304] on textarea "yep - all fine pls advise mechaincs to reuced OJ/OB" at bounding box center [513, 323] width 723 height 95
drag, startPoint x: 321, startPoint y: 304, endPoint x: 327, endPoint y: 299, distance: 7.7
click at [323, 302] on textarea "yep - all fine pls advise proposed mechaincs to reuced OJ/OB" at bounding box center [513, 323] width 723 height 95
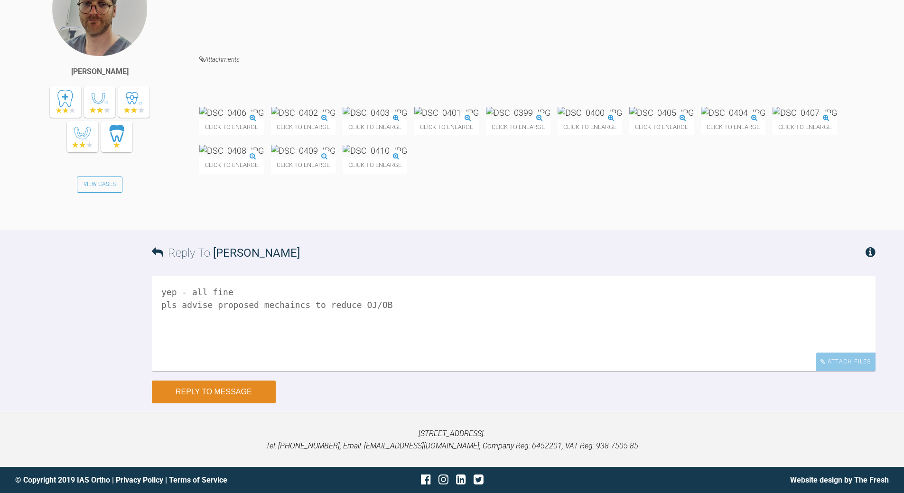
type textarea "yep - all fine pls advise proposed mechaincs to reduce OJ/OB"
click at [241, 394] on button "Reply to Message" at bounding box center [214, 391] width 124 height 23
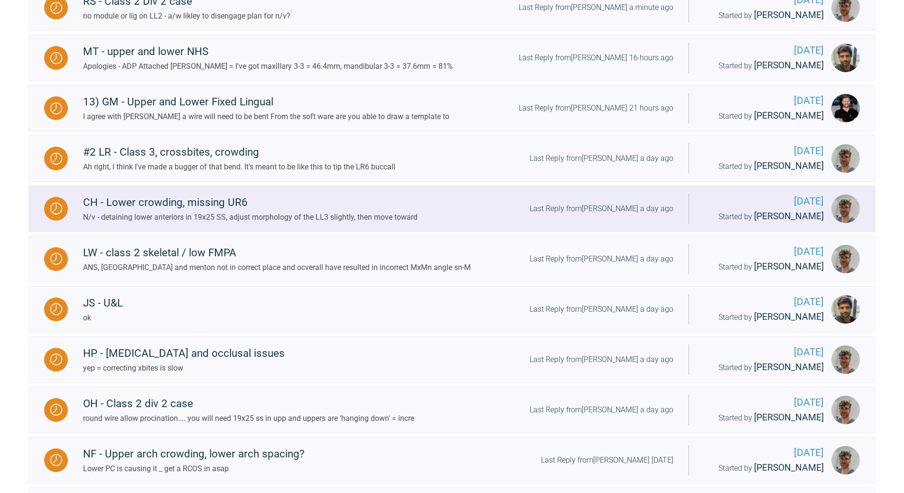
click at [622, 208] on div "Last Reply from [PERSON_NAME] a day ago" at bounding box center [601, 209] width 144 height 12
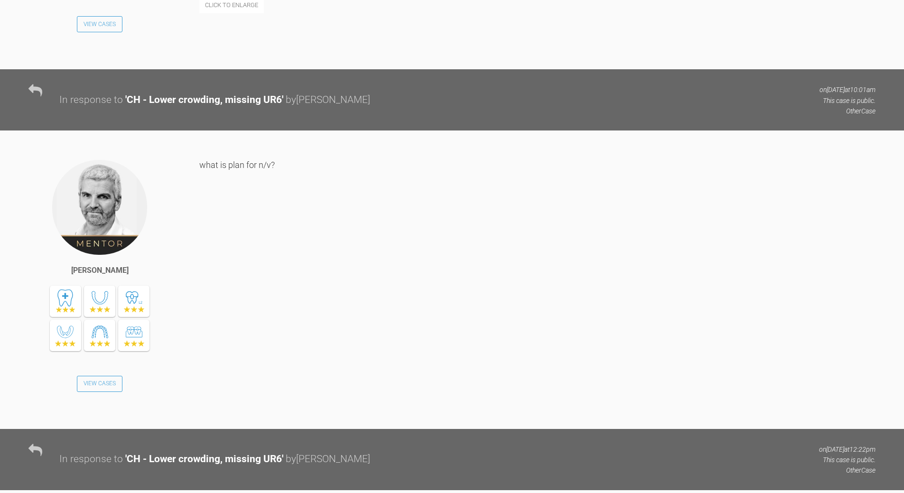
scroll to position [15179, 0]
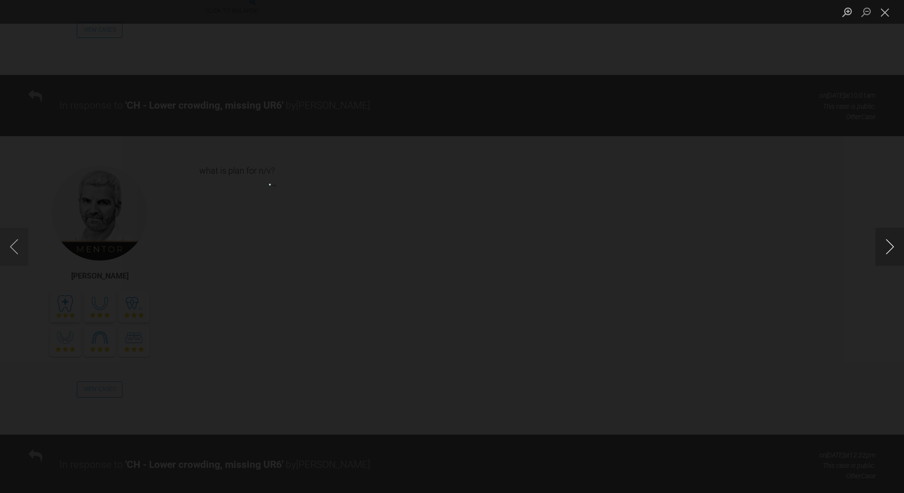
click at [885, 237] on button "Next image" at bounding box center [889, 247] width 28 height 38
click at [17, 249] on button "Previous image" at bounding box center [14, 247] width 28 height 38
drag, startPoint x: 885, startPoint y: 10, endPoint x: 792, endPoint y: 44, distance: 99.5
click at [884, 11] on button "Close lightbox" at bounding box center [884, 12] width 19 height 17
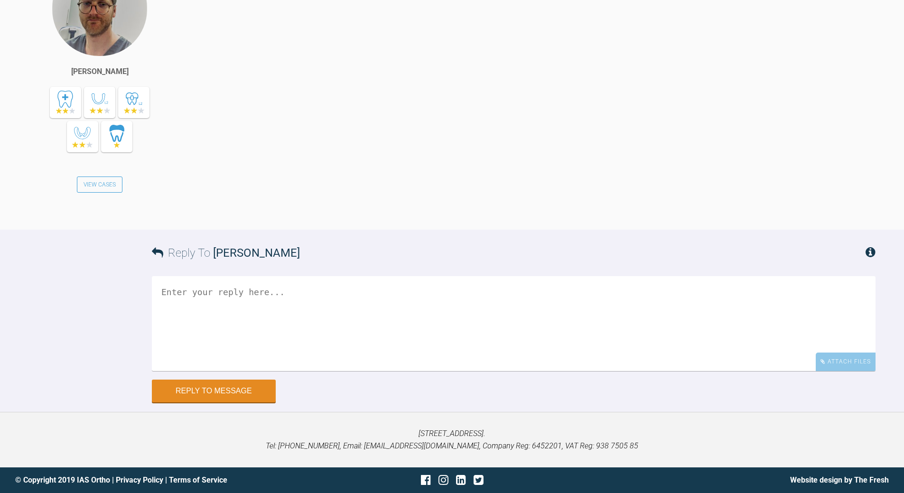
scroll to position [15891, 0]
click at [387, 371] on textarea at bounding box center [513, 323] width 723 height 95
type textarea "ok - no need for PC once spaces closed"
click at [196, 388] on button "Reply to Message" at bounding box center [214, 391] width 124 height 23
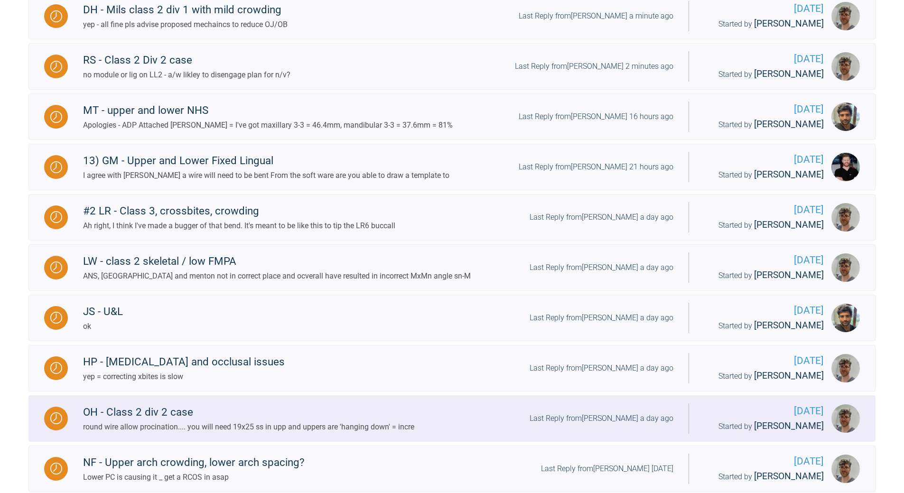
scroll to position [297, 0]
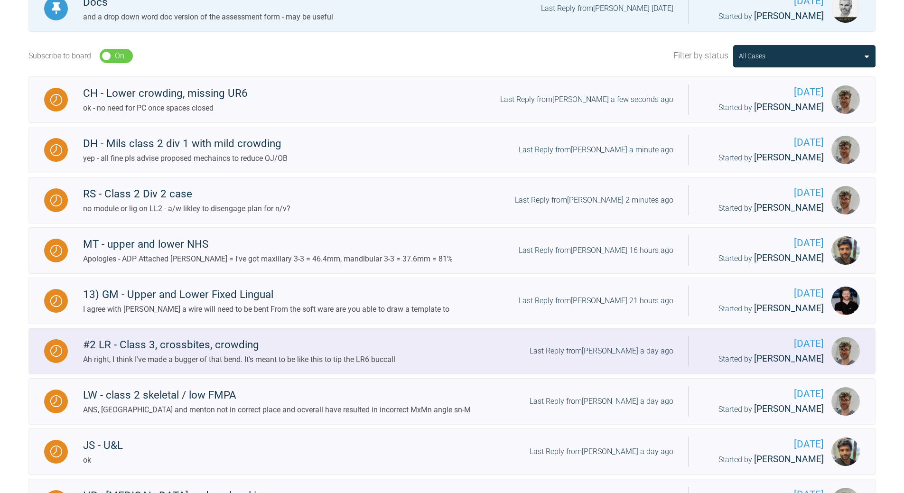
click at [623, 351] on div "Last Reply from [PERSON_NAME] a day ago" at bounding box center [601, 351] width 144 height 12
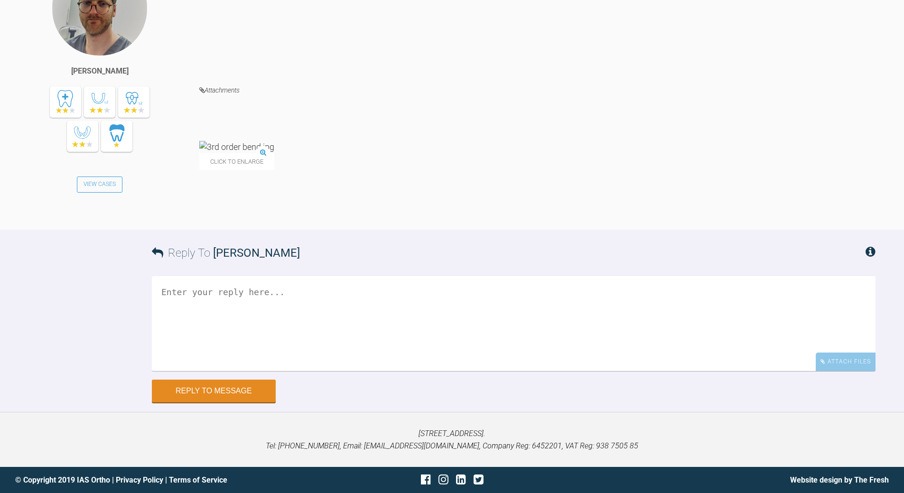
scroll to position [28448, 0]
click at [257, 153] on img at bounding box center [236, 147] width 75 height 12
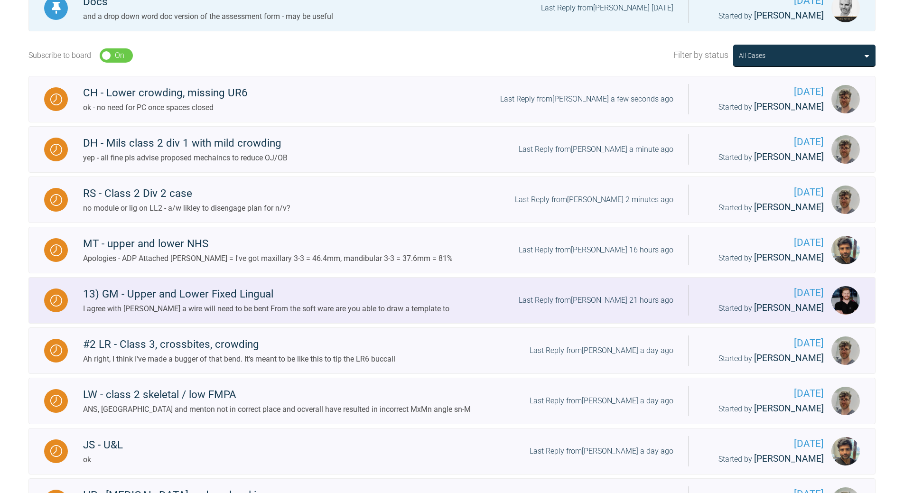
scroll to position [297, 0]
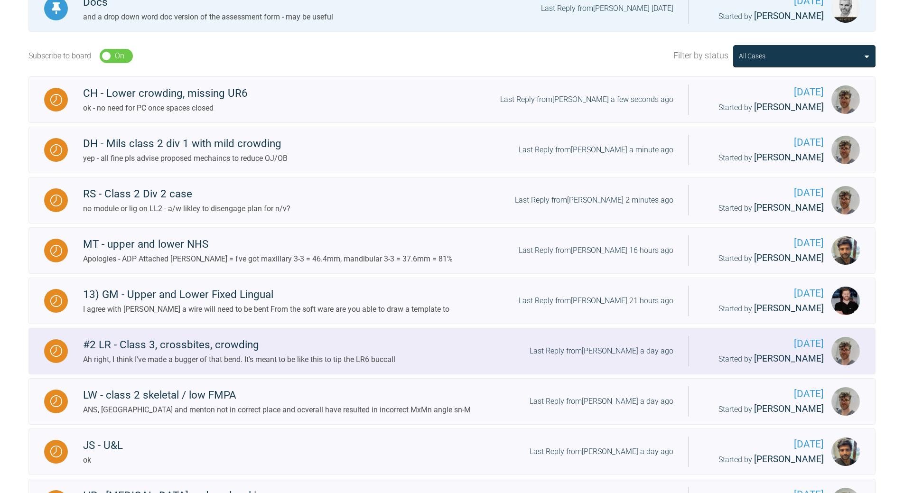
click at [618, 348] on div "Last Reply from [PERSON_NAME] a day ago" at bounding box center [601, 351] width 144 height 12
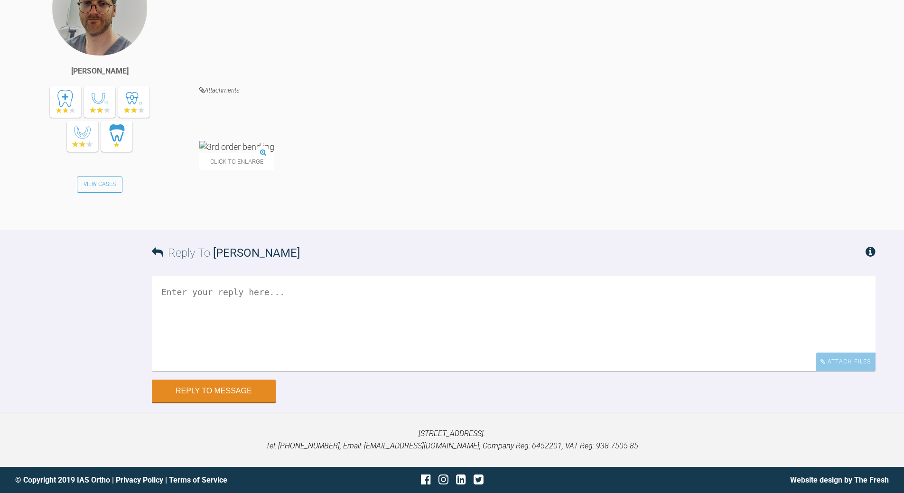
scroll to position [28693, 0]
click at [176, 299] on textarea at bounding box center [513, 323] width 723 height 95
click at [372, 290] on textarea "put n 21x25 to get bracket to fully express wirebending is next u" at bounding box center [513, 323] width 723 height 95
click at [482, 291] on textarea "put n 21x25 to get bracket to fully express or practice the wirebend ready for …" at bounding box center [513, 323] width 723 height 95
drag, startPoint x: 265, startPoint y: 306, endPoint x: 131, endPoint y: 310, distance: 134.3
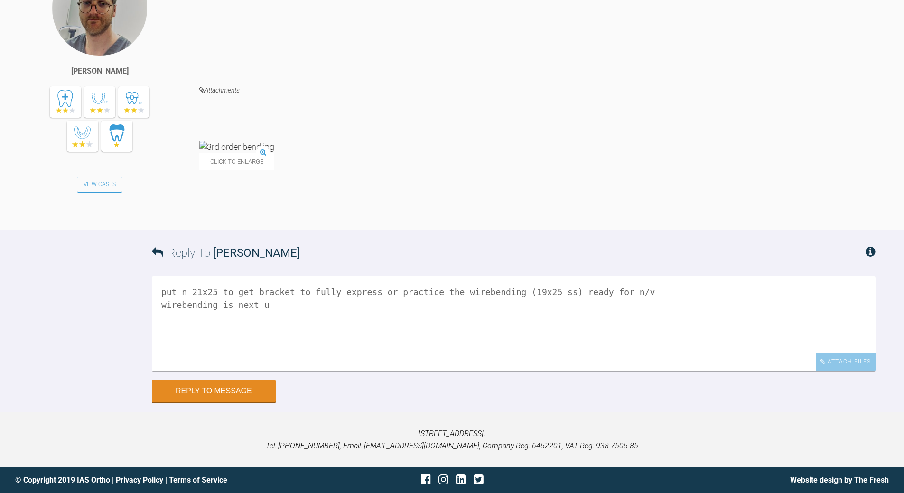
click at [132, 311] on div "Reply To [PERSON_NAME] put n 21x25 to get bracket to fully express or practice …" at bounding box center [452, 316] width 904 height 173
drag, startPoint x: 186, startPoint y: 291, endPoint x: 145, endPoint y: 292, distance: 41.3
click at [146, 293] on div "Reply To [PERSON_NAME] put n 21x25 to get bracket to fully express or practice …" at bounding box center [452, 316] width 904 height 173
type textarea "either 21x25 to get bracket to fully express or practice the wirebending (19x25…"
click at [205, 387] on button "Reply to Message" at bounding box center [214, 391] width 124 height 23
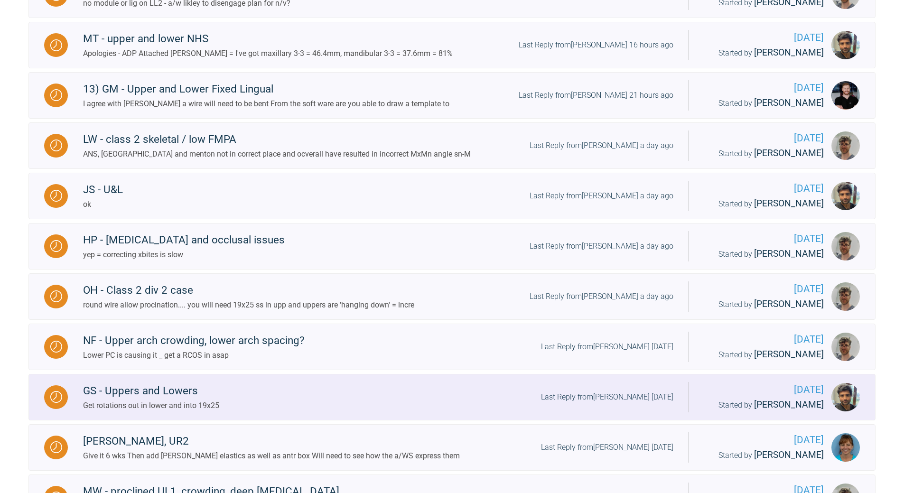
scroll to position [535, 0]
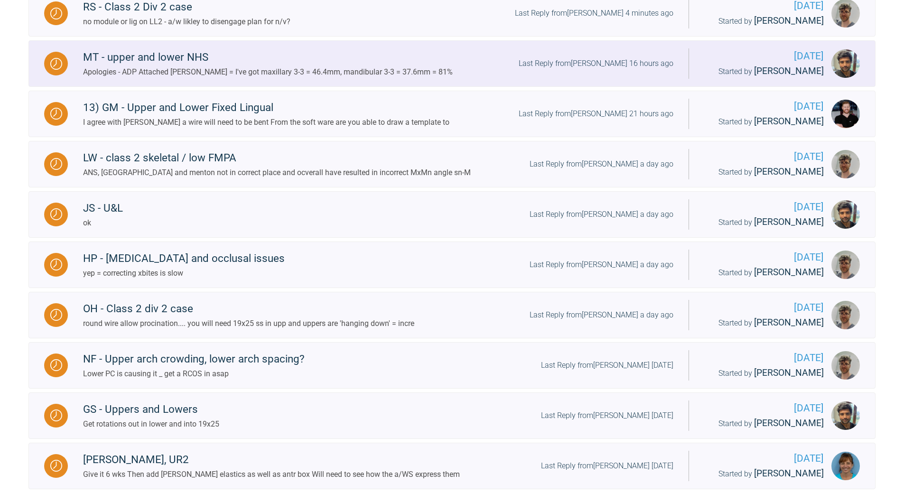
click at [622, 63] on div "Last Reply from [PERSON_NAME] 16 hours ago" at bounding box center [595, 63] width 155 height 12
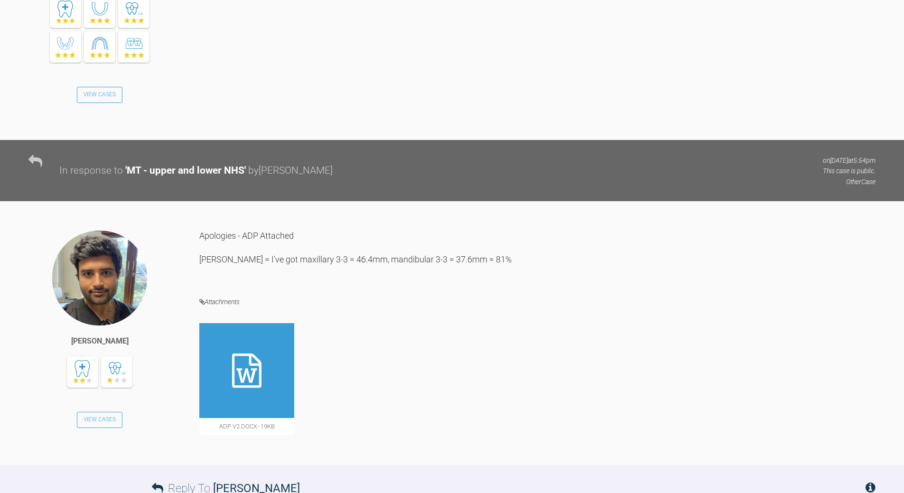
scroll to position [2166, 0]
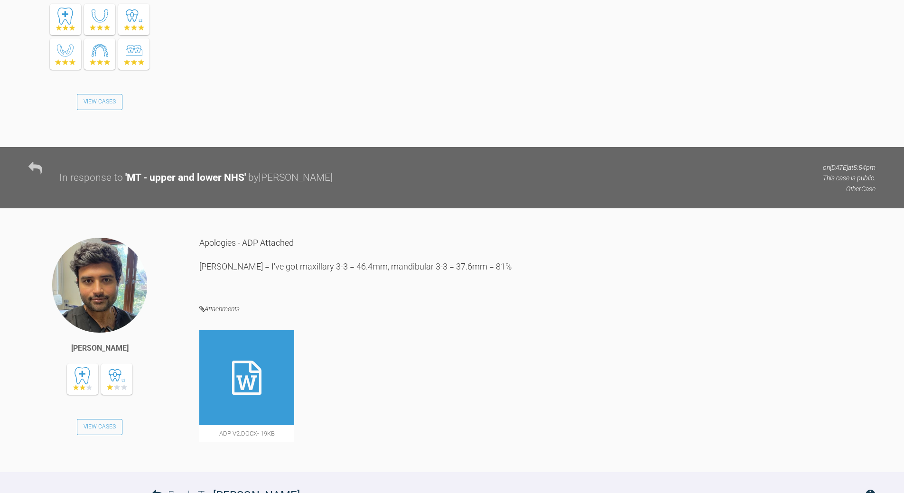
click at [250, 360] on icon at bounding box center [246, 377] width 29 height 34
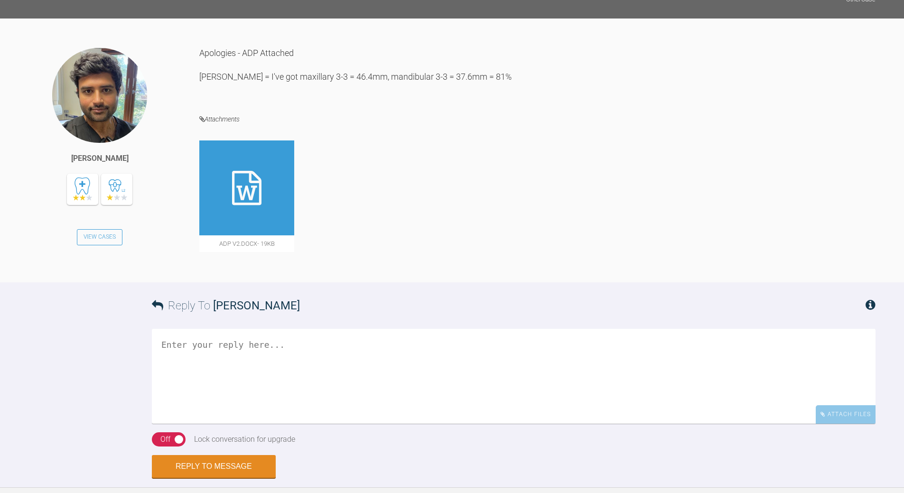
scroll to position [2308, 0]
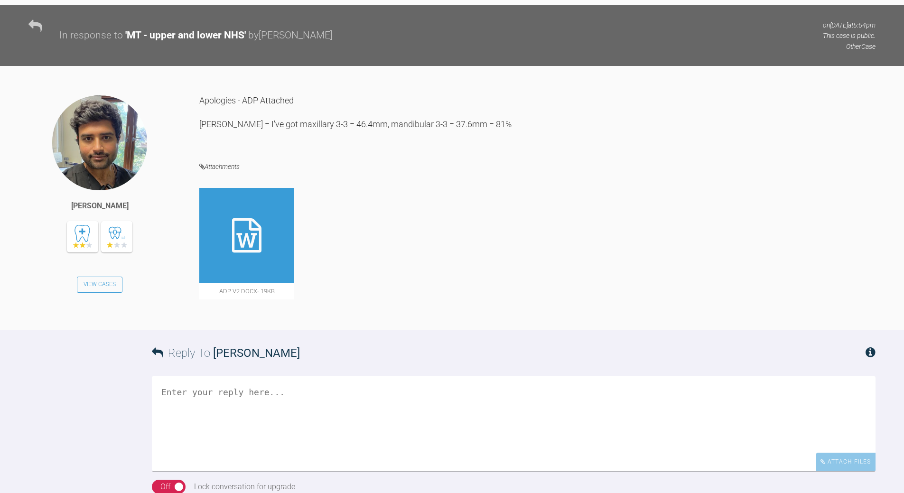
drag, startPoint x: 303, startPoint y: 320, endPoint x: 296, endPoint y: 320, distance: 6.6
click at [298, 376] on textarea at bounding box center [513, 423] width 723 height 95
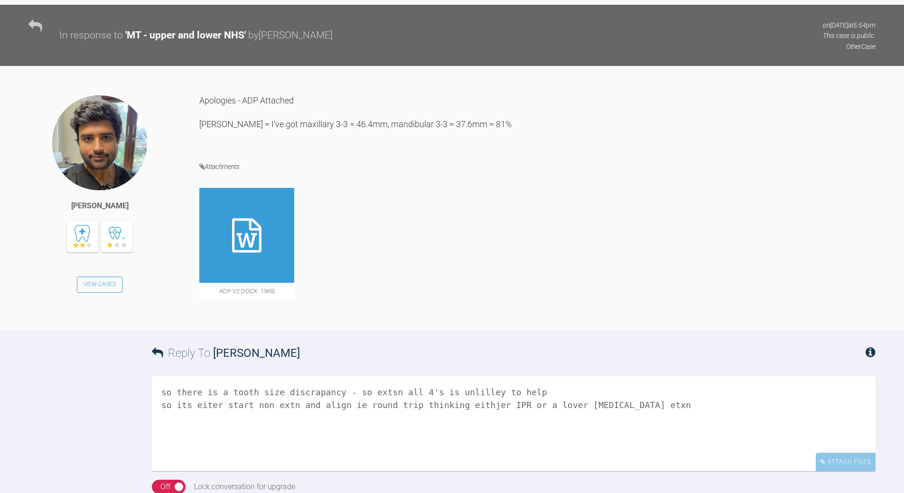
click at [207, 376] on textarea "so there is a tooth size discrapancy - so extsn all 4's is unlilley to help so …" at bounding box center [513, 423] width 723 height 95
click at [226, 376] on textarea "so there is a tooth size discrapancy - so extsn all 4's is unlilley to help so …" at bounding box center [513, 423] width 723 height 95
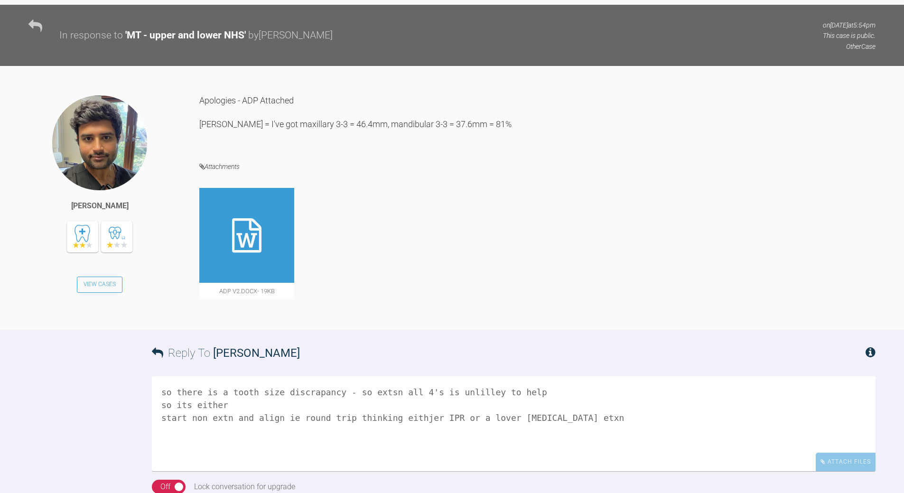
drag, startPoint x: 408, startPoint y: 343, endPoint x: 408, endPoint y: 336, distance: 7.1
click at [407, 376] on textarea "so there is a tooth size discrapancy - so extsn all 4's is unlilley to help so …" at bounding box center [513, 423] width 723 height 95
click at [168, 481] on div "Off" at bounding box center [165, 487] width 10 height 12
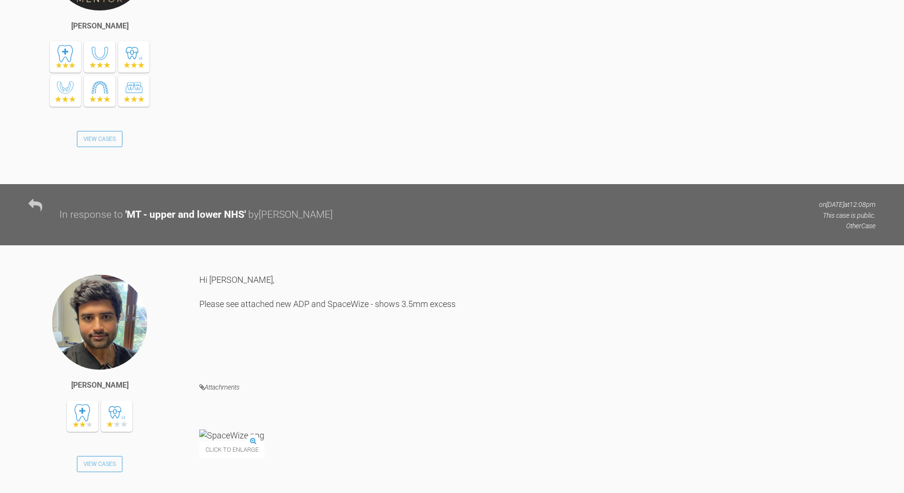
scroll to position [2356, 0]
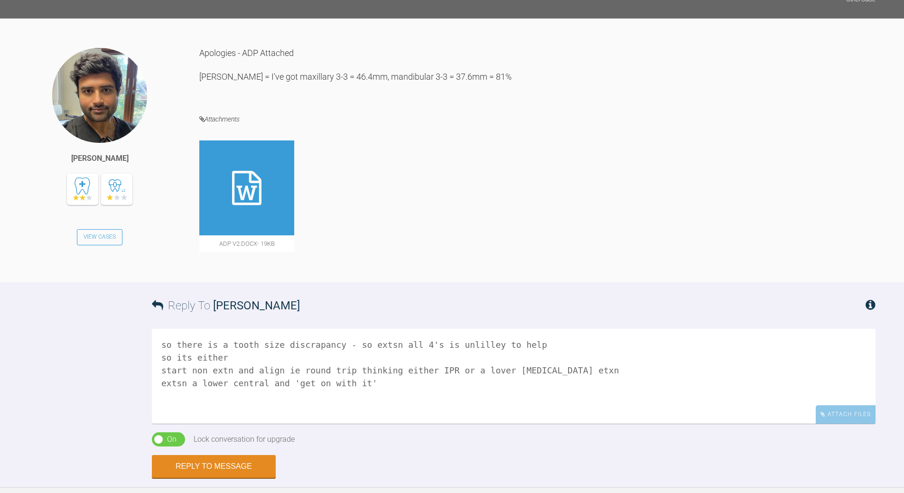
click at [190, 333] on textarea "so there is a tooth size discrapancy - so extsn all 4's is unlilley to help so …" at bounding box center [513, 376] width 723 height 95
click at [309, 333] on textarea "so there is a tooth size discrapancy - so extsn all 4's is unlilley to help so …" at bounding box center [513, 376] width 723 height 95
type textarea "so there is a tooth size discrapancy - so extsn all 4's is unlilley to help so …"
click at [232, 456] on button "Reply to Message" at bounding box center [214, 467] width 124 height 23
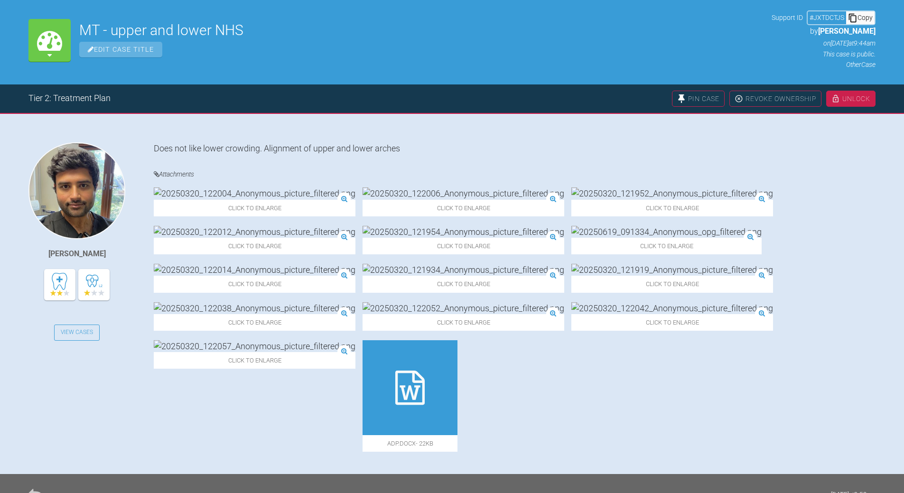
scroll to position [102, 0]
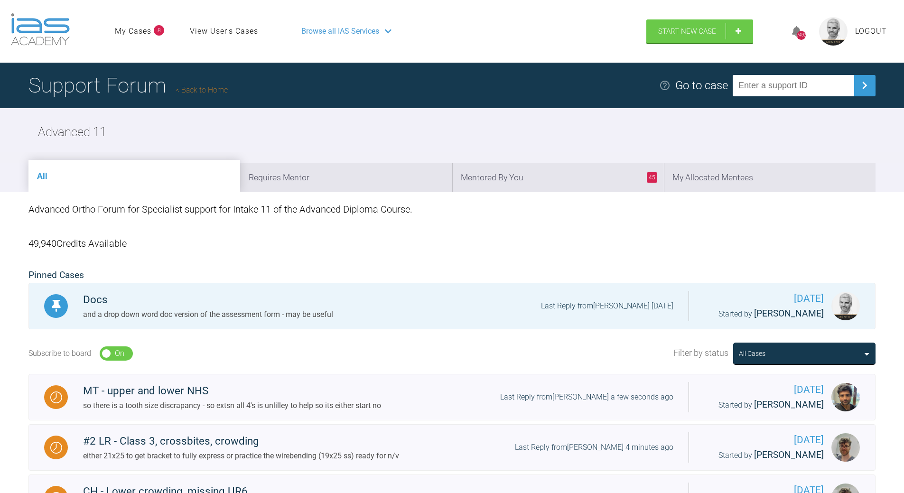
click at [214, 91] on link "Back to Home" at bounding box center [202, 89] width 52 height 9
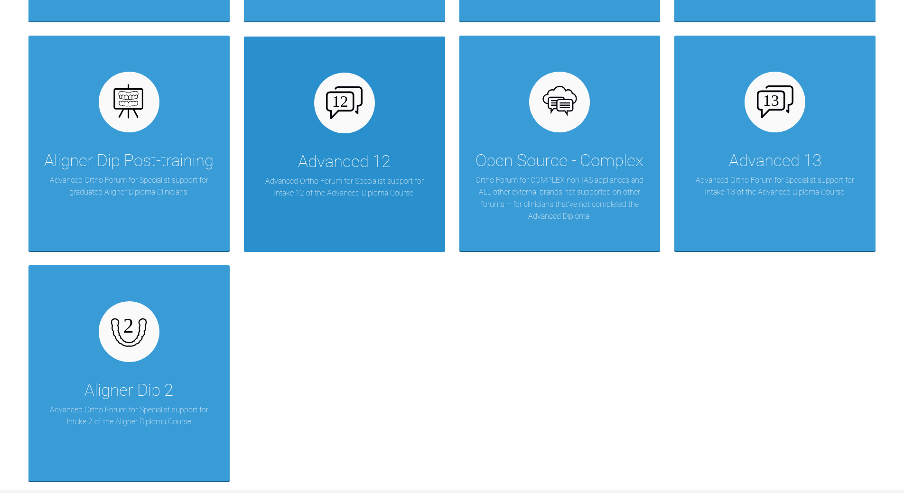
click at [338, 157] on div "Advanced 12" at bounding box center [344, 161] width 92 height 27
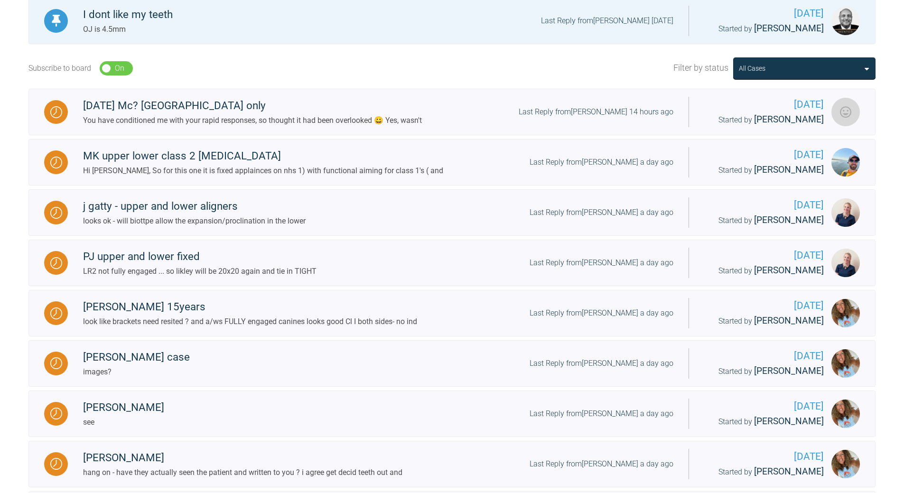
scroll to position [268, 0]
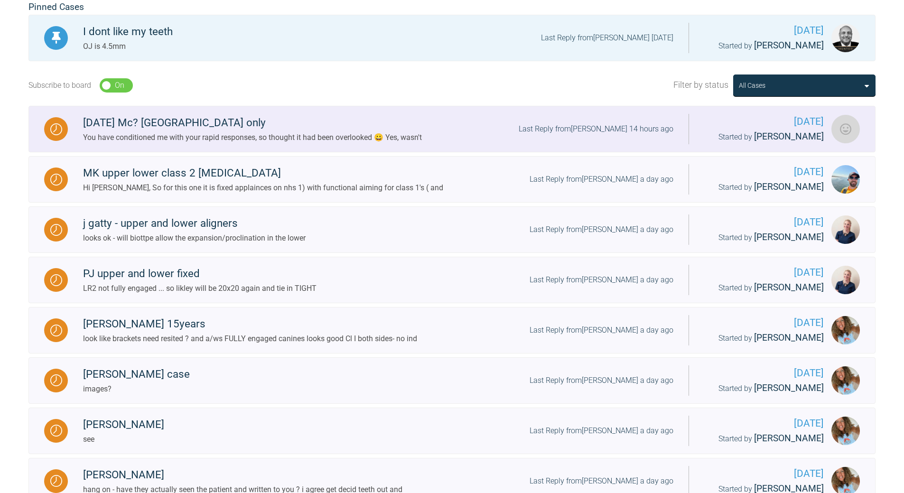
click at [611, 129] on div "Last Reply from [PERSON_NAME] 14 hours ago" at bounding box center [595, 129] width 155 height 12
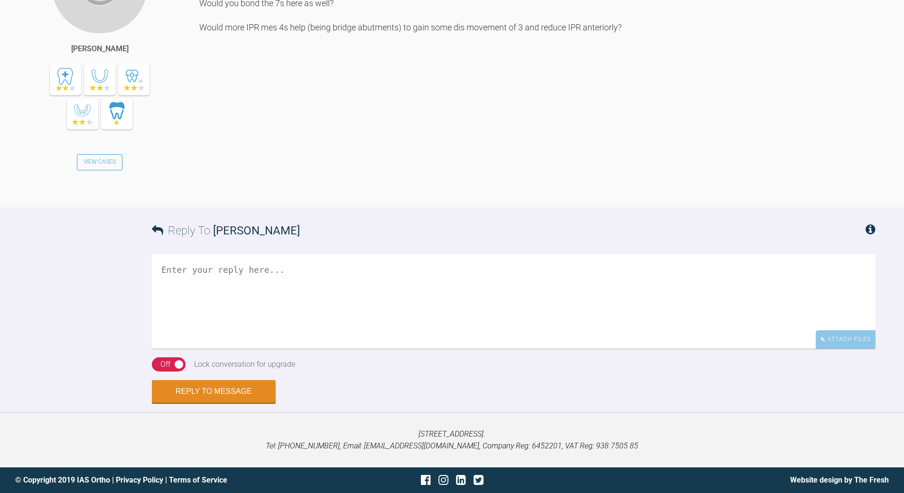
scroll to position [1833, 0]
click at [220, 349] on textarea at bounding box center [513, 301] width 723 height 95
click at [276, 349] on textarea "never assume - i'm allow time off :-)" at bounding box center [513, 301] width 723 height 95
click at [369, 304] on textarea "never assume - i'm allowed time off :-)" at bounding box center [513, 301] width 723 height 95
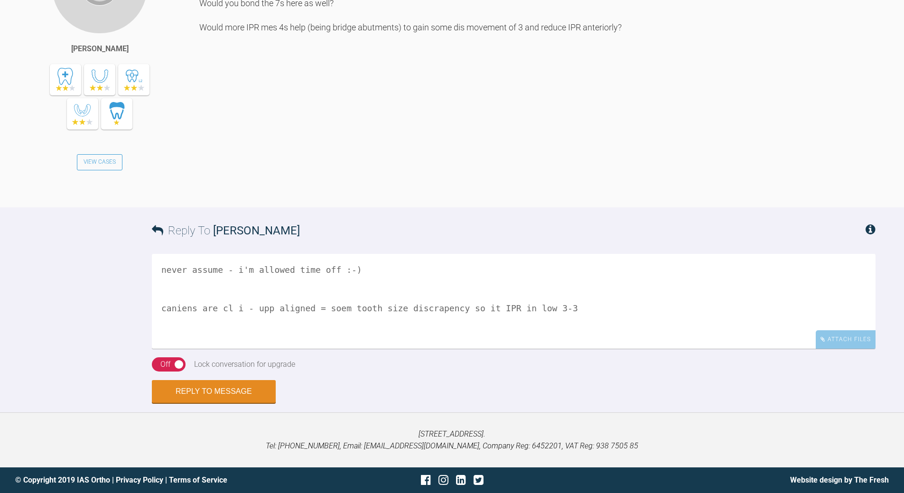
drag, startPoint x: 231, startPoint y: 333, endPoint x: 236, endPoint y: 318, distance: 15.3
click at [233, 332] on textarea "never assume - i'm allowed time off :-) caniens are cl i - upp aligned = soem t…" at bounding box center [513, 301] width 723 height 95
click at [271, 330] on textarea "never assume - i'm allowed time off :-) caniens are cl I - upp aligned = soem t…" at bounding box center [513, 301] width 723 height 95
click at [341, 332] on textarea "never assume - i'm allowed time off :-) caniens are cl I - upp is aligned = soe…" at bounding box center [513, 301] width 723 height 95
drag, startPoint x: 382, startPoint y: 336, endPoint x: 388, endPoint y: 329, distance: 8.4
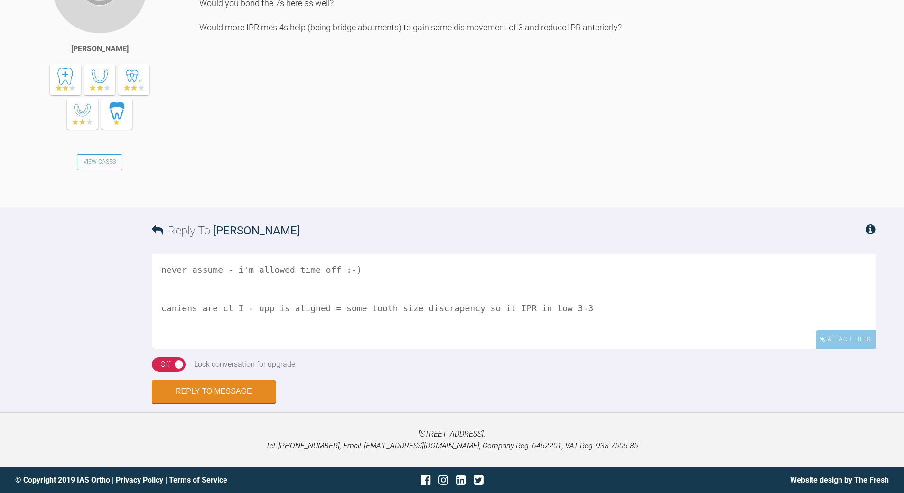
click at [385, 334] on textarea "never assume - i'm allowed time off :-) caniens are cl I - upp is aligned = som…" at bounding box center [513, 301] width 723 height 95
drag, startPoint x: 527, startPoint y: 334, endPoint x: 532, endPoint y: 325, distance: 10.8
click at [527, 333] on textarea "never assume - i'm allowed time off :-) caniens are cl I - upp is aligned = som…" at bounding box center [513, 301] width 723 height 95
click at [631, 308] on textarea "never assume - i'm allowed time off :-) caniens are cl I - upp is aligned = som…" at bounding box center [513, 301] width 723 height 95
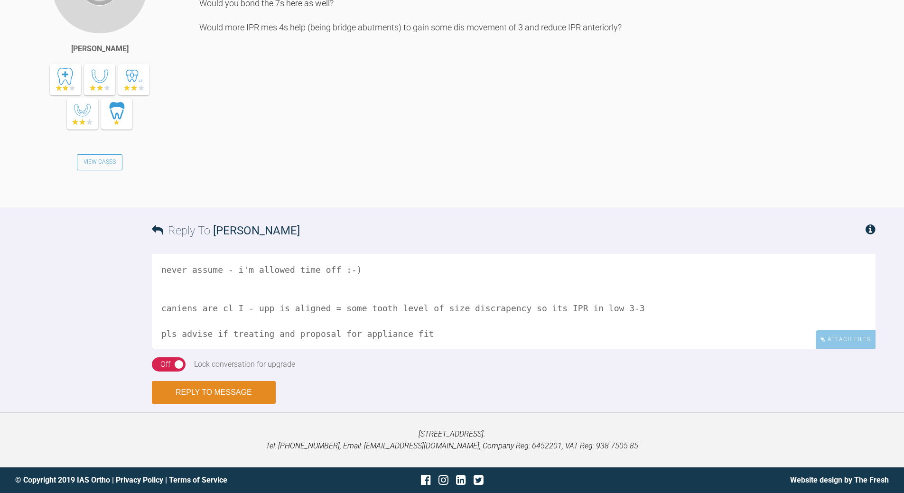
type textarea "never assume - i'm allowed time off :-) caniens are cl I - upp is aligned = som…"
drag, startPoint x: 221, startPoint y: 392, endPoint x: 228, endPoint y: 384, distance: 10.7
click at [222, 391] on button "Reply to Message" at bounding box center [214, 392] width 124 height 23
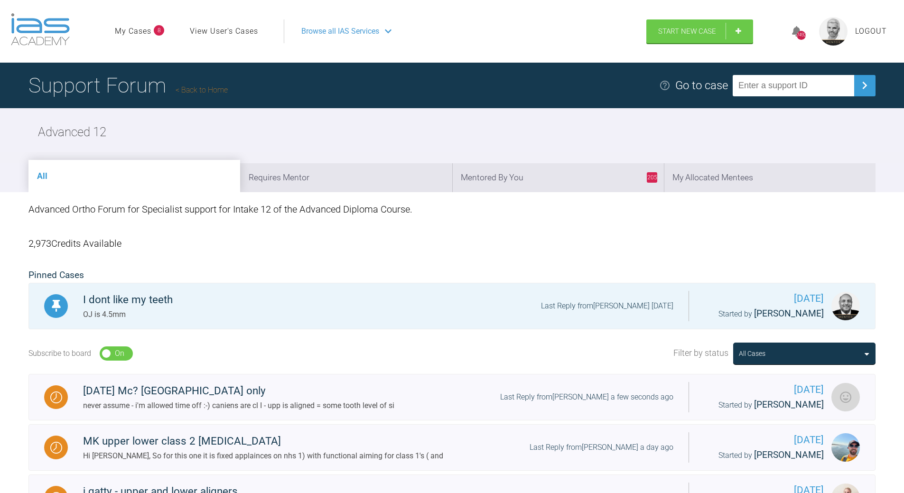
click at [219, 90] on link "Back to Home" at bounding box center [202, 89] width 52 height 9
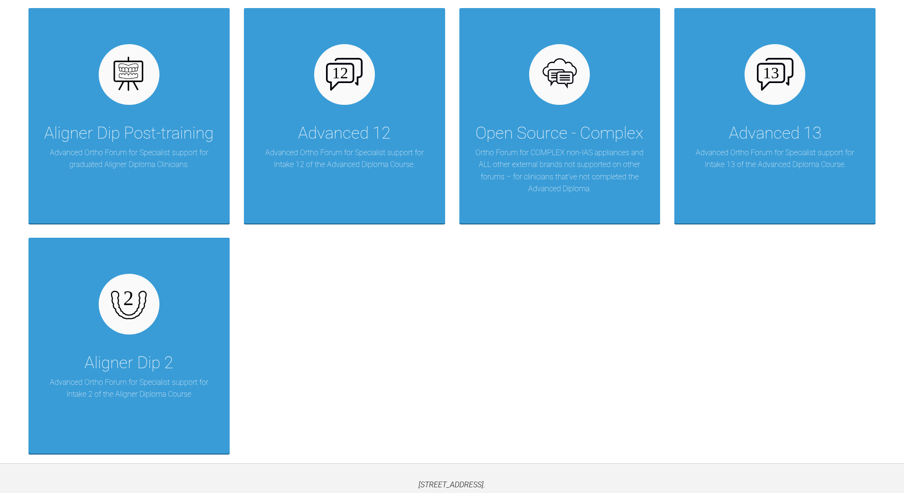
scroll to position [1406, 0]
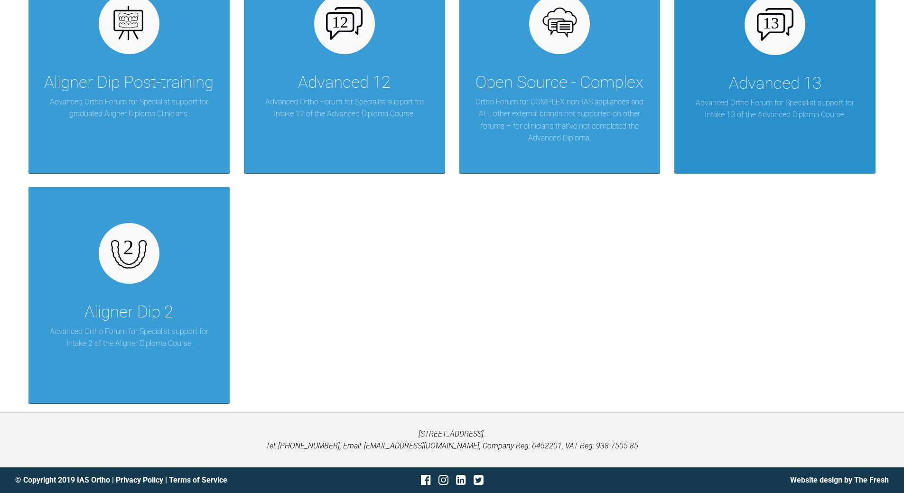
click at [819, 91] on div "Advanced 13" at bounding box center [775, 83] width 92 height 27
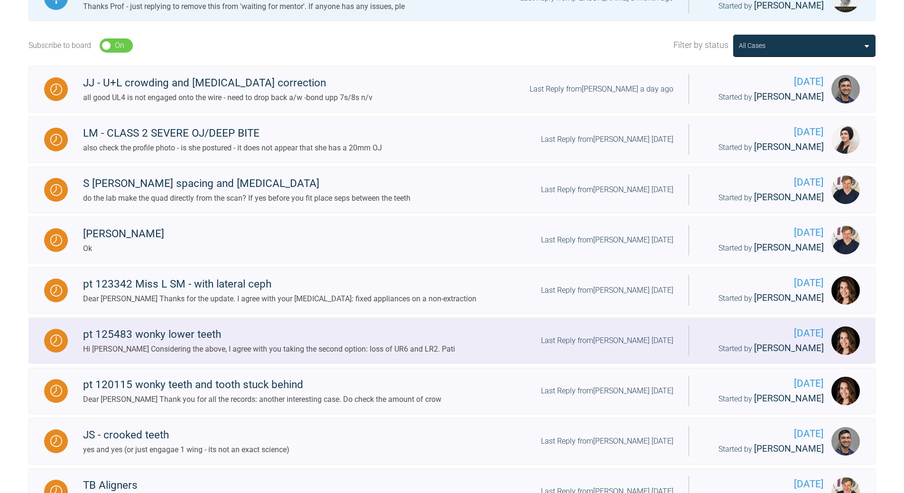
scroll to position [297, 0]
